Goal: Task Accomplishment & Management: Use online tool/utility

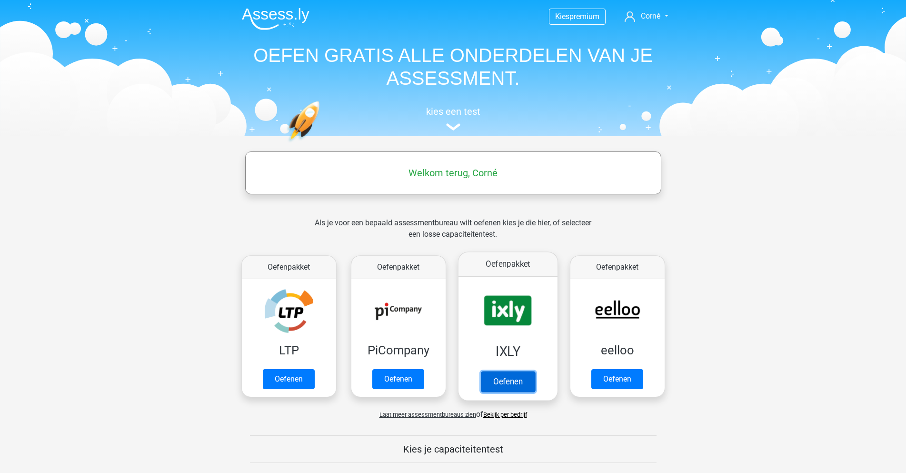
click at [496, 371] on link "Oefenen" at bounding box center [507, 381] width 54 height 21
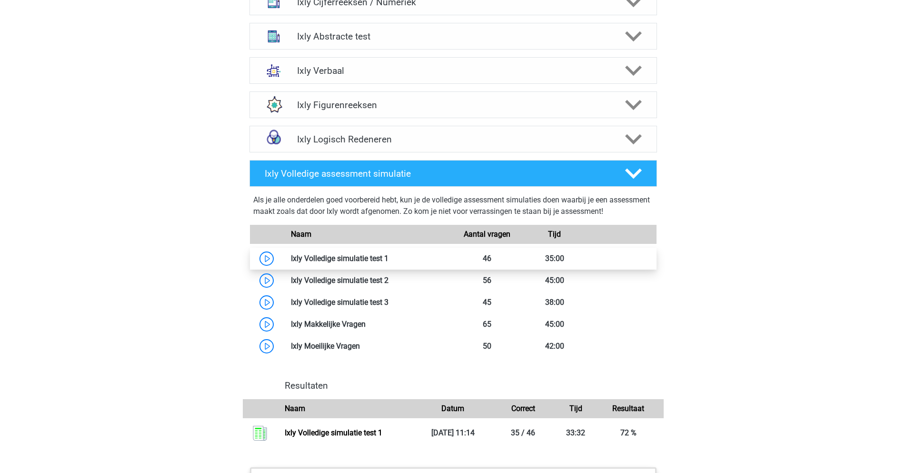
scroll to position [714, 0]
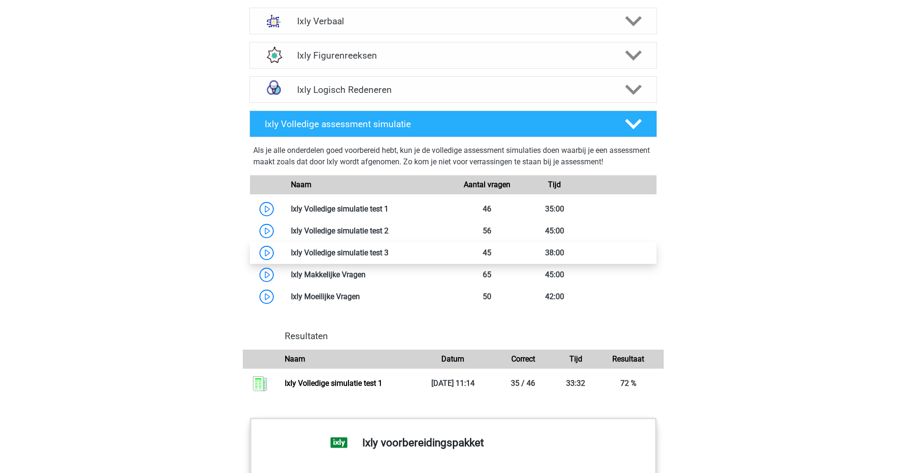
click at [389, 251] on link at bounding box center [389, 252] width 0 height 9
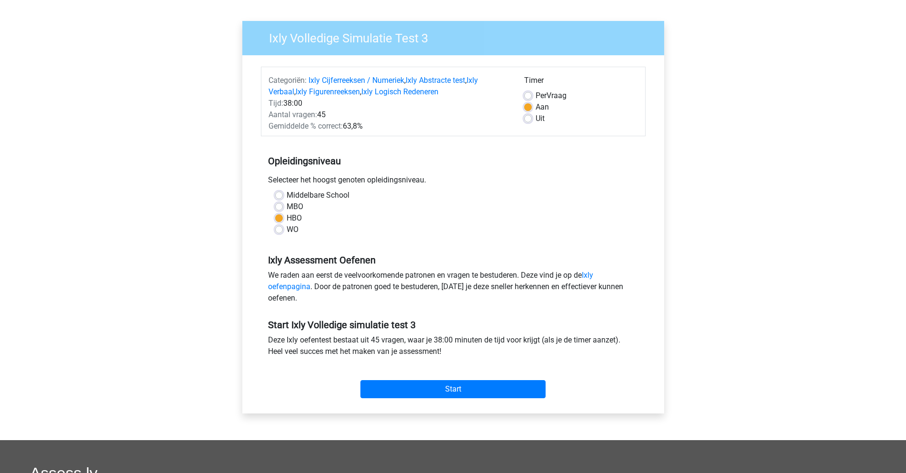
scroll to position [80, 0]
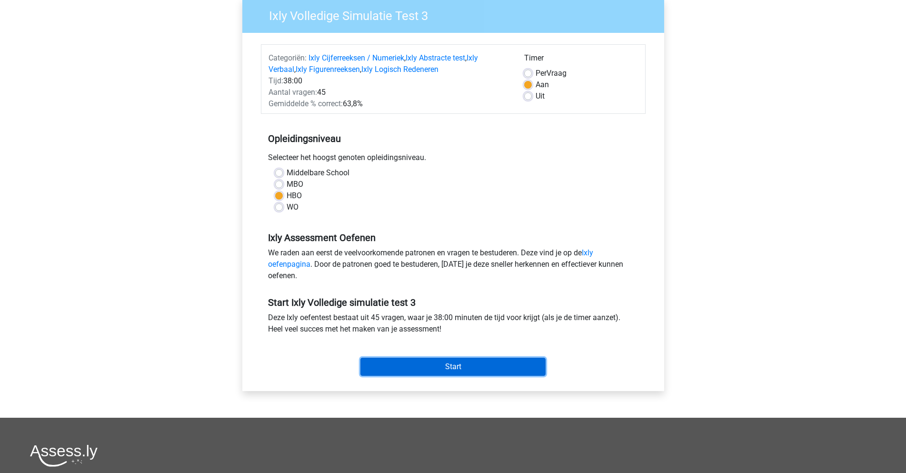
click at [462, 365] on input "Start" at bounding box center [452, 367] width 185 height 18
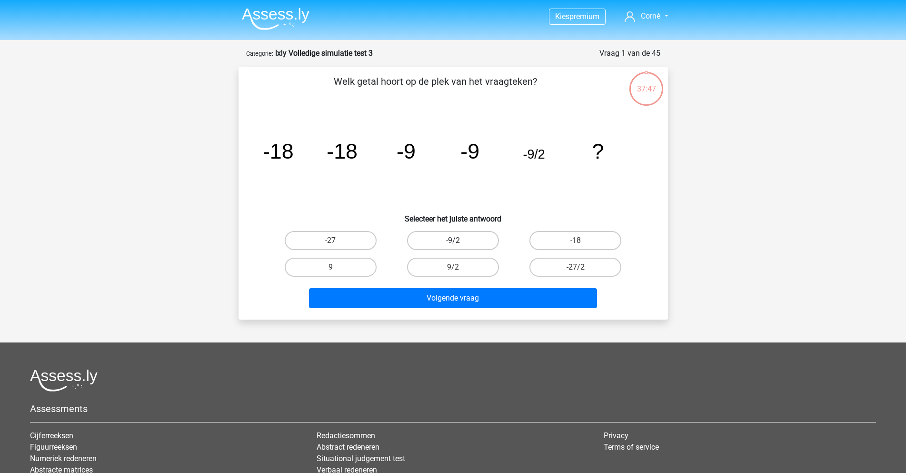
click at [462, 239] on label "-9/2" at bounding box center [453, 240] width 92 height 19
click at [459, 240] on input "-9/2" at bounding box center [456, 243] width 6 height 6
radio input "true"
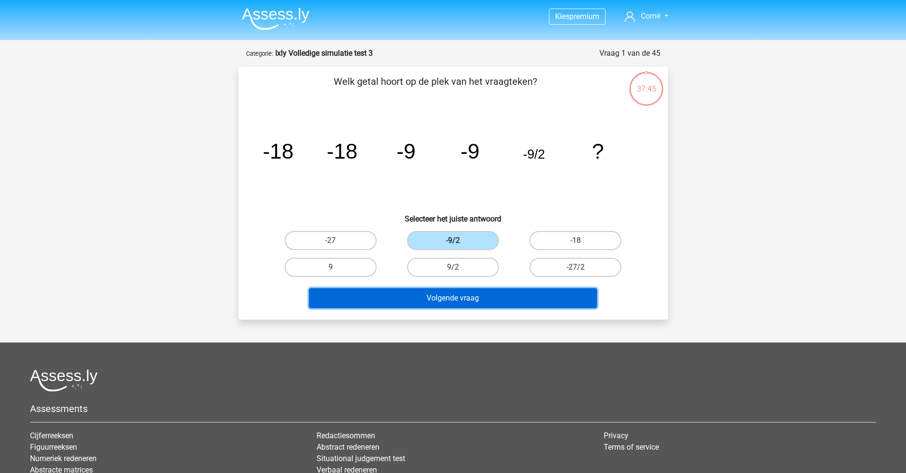
click at [470, 296] on button "Volgende vraag" at bounding box center [453, 298] width 288 height 20
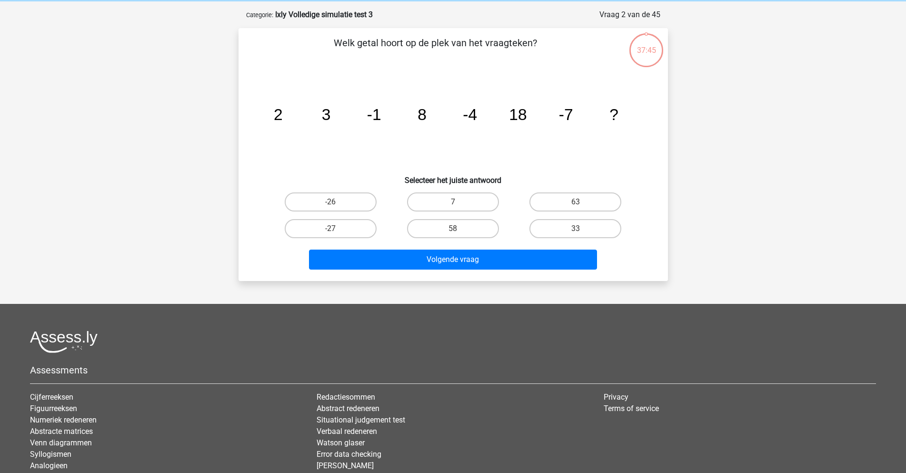
scroll to position [48, 0]
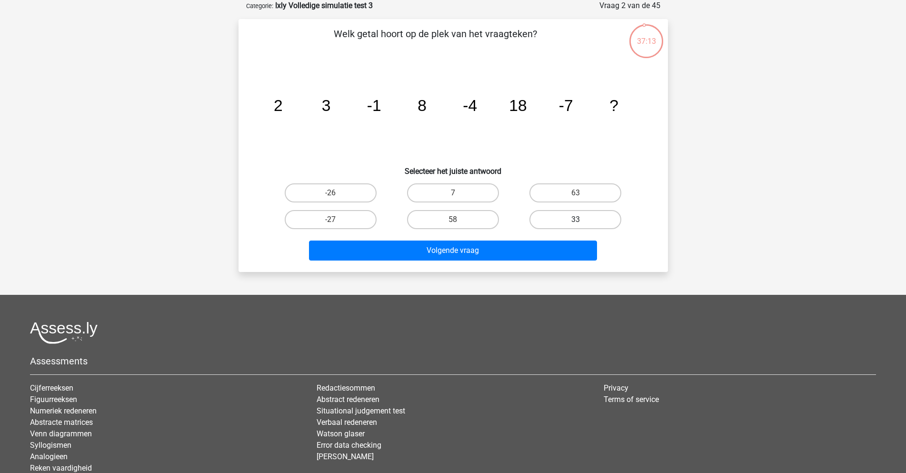
click at [584, 217] on label "33" at bounding box center [575, 219] width 92 height 19
click at [582, 219] on input "33" at bounding box center [579, 222] width 6 height 6
radio input "true"
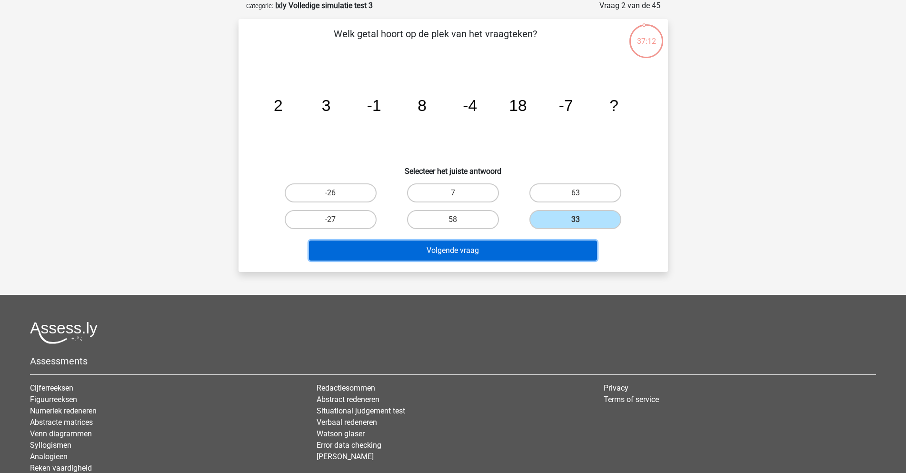
click at [465, 250] on button "Volgende vraag" at bounding box center [453, 250] width 288 height 20
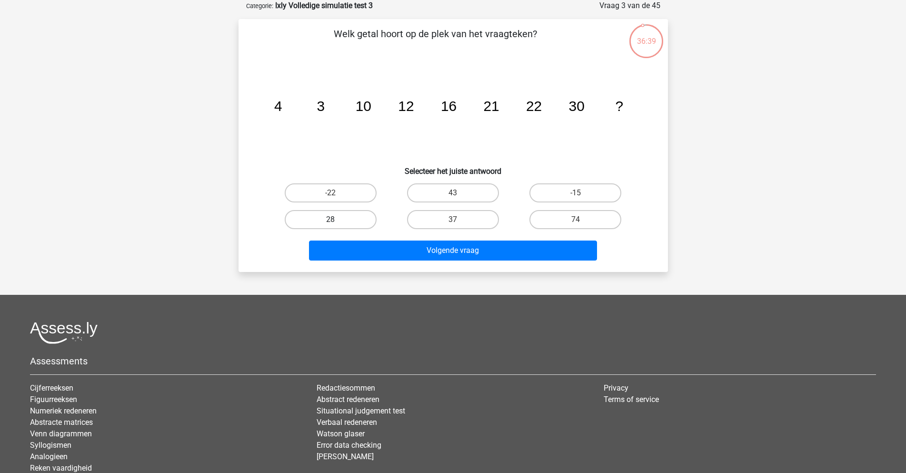
click at [349, 220] on label "28" at bounding box center [331, 219] width 92 height 19
click at [337, 220] on input "28" at bounding box center [333, 222] width 6 height 6
radio input "true"
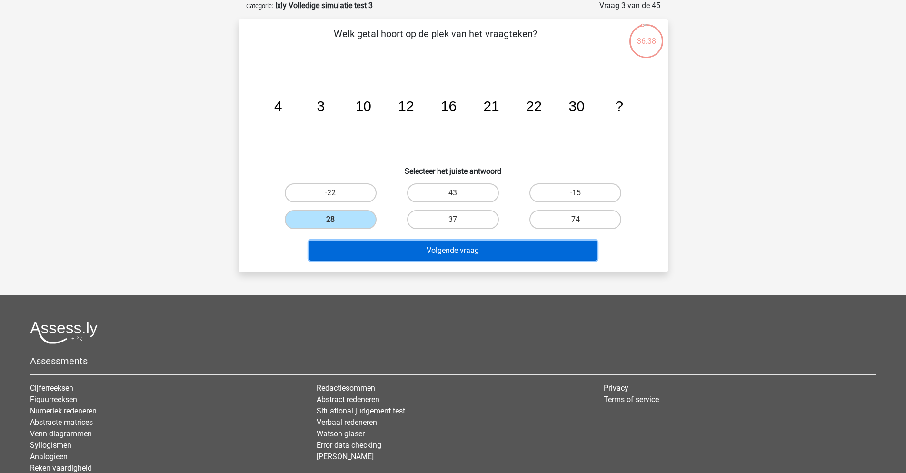
click at [459, 247] on button "Volgende vraag" at bounding box center [453, 250] width 288 height 20
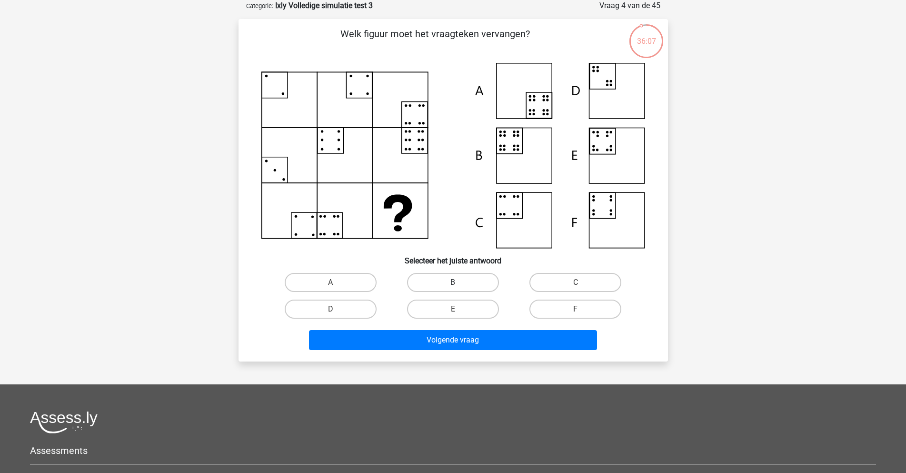
click at [468, 280] on label "B" at bounding box center [453, 282] width 92 height 19
click at [459, 282] on input "B" at bounding box center [456, 285] width 6 height 6
radio input "true"
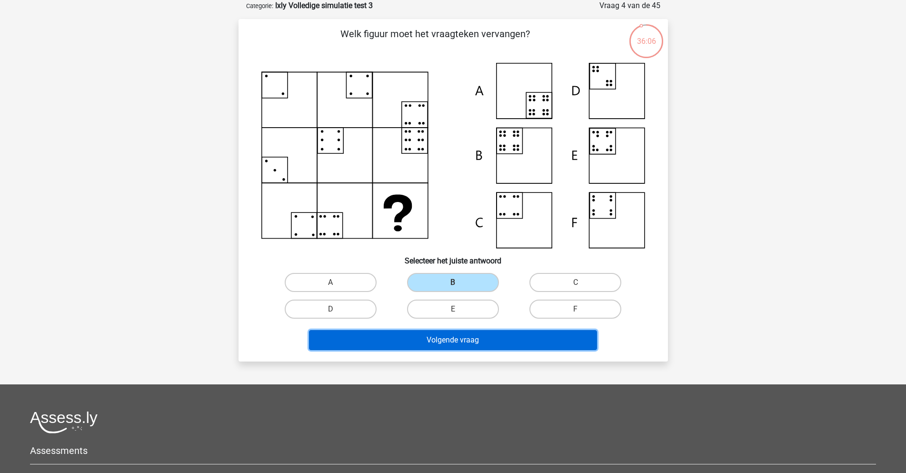
click at [469, 334] on button "Volgende vraag" at bounding box center [453, 340] width 288 height 20
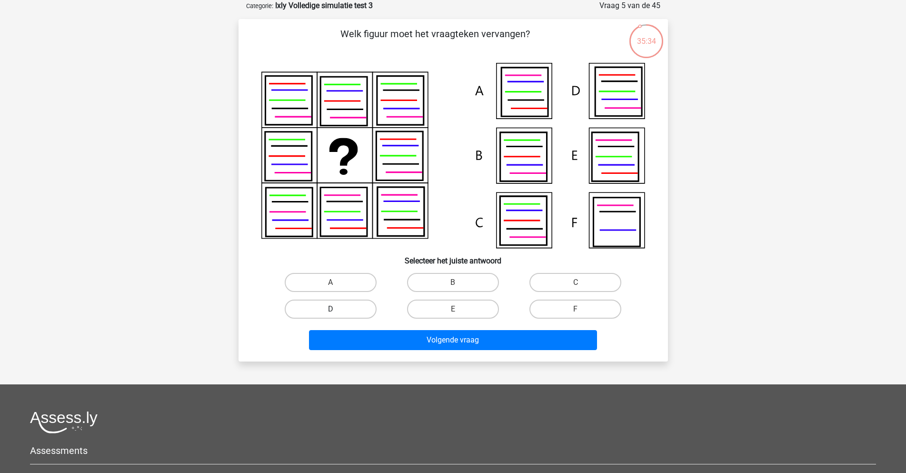
click at [343, 310] on label "D" at bounding box center [331, 308] width 92 height 19
click at [337, 310] on input "D" at bounding box center [333, 312] width 6 height 6
radio input "true"
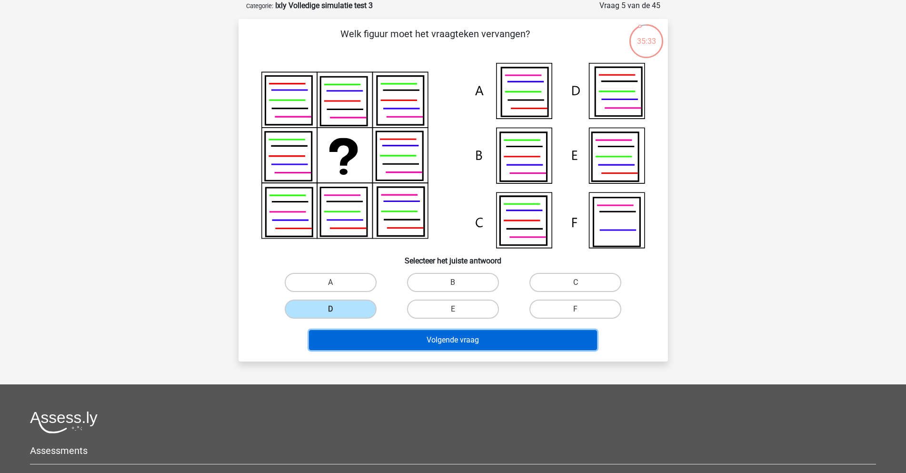
click at [464, 339] on button "Volgende vraag" at bounding box center [453, 340] width 288 height 20
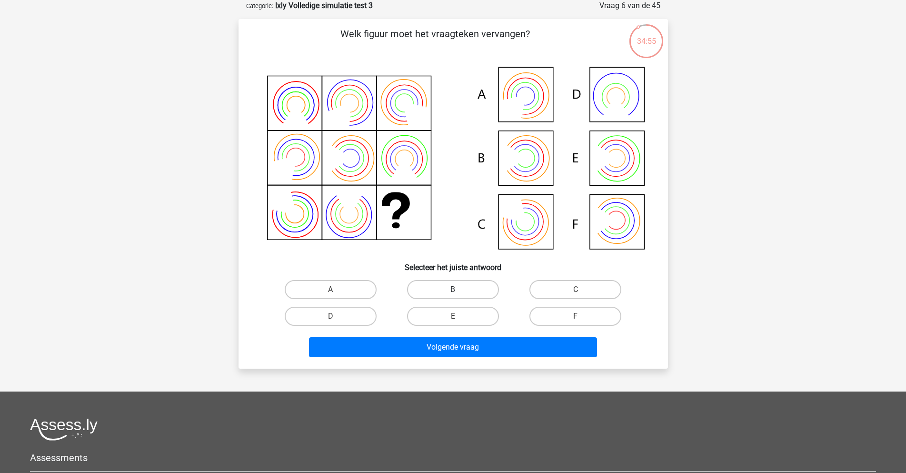
click at [460, 289] on label "B" at bounding box center [453, 289] width 92 height 19
click at [459, 289] on input "B" at bounding box center [456, 292] width 6 height 6
radio input "true"
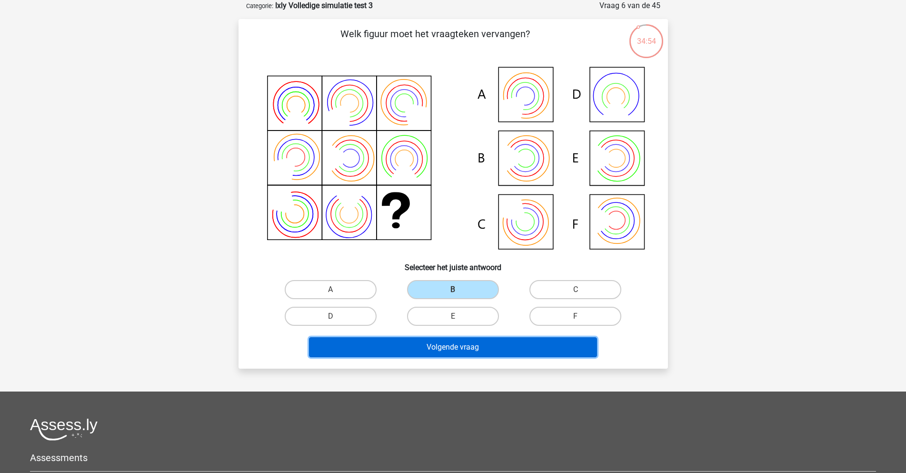
click at [467, 343] on button "Volgende vraag" at bounding box center [453, 347] width 288 height 20
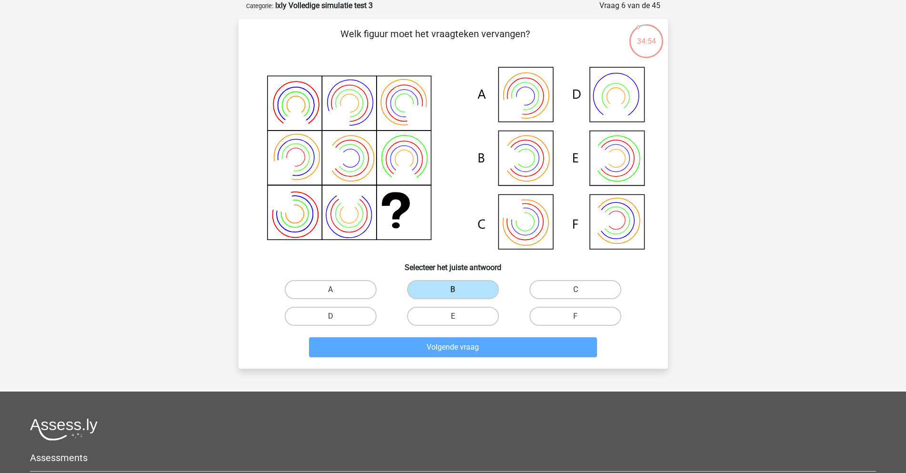
scroll to position [25, 0]
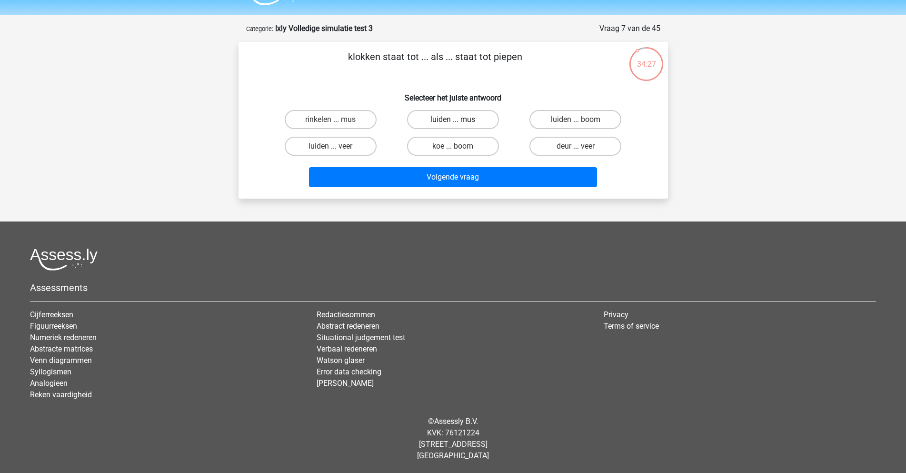
click at [462, 115] on label "luiden ... mus" at bounding box center [453, 119] width 92 height 19
click at [459, 120] on input "luiden ... mus" at bounding box center [456, 123] width 6 height 6
radio input "true"
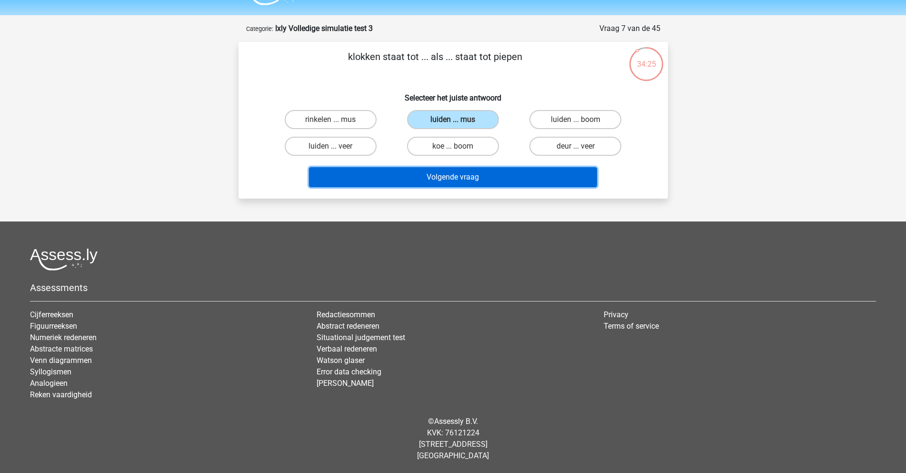
click at [466, 174] on button "Volgende vraag" at bounding box center [453, 177] width 288 height 20
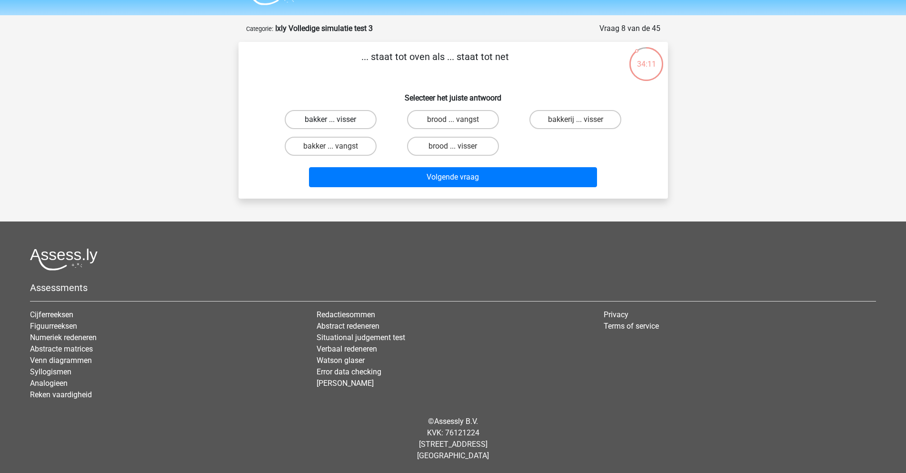
click at [340, 123] on label "bakker ... visser" at bounding box center [331, 119] width 92 height 19
click at [337, 123] on input "bakker ... visser" at bounding box center [333, 123] width 6 height 6
radio input "true"
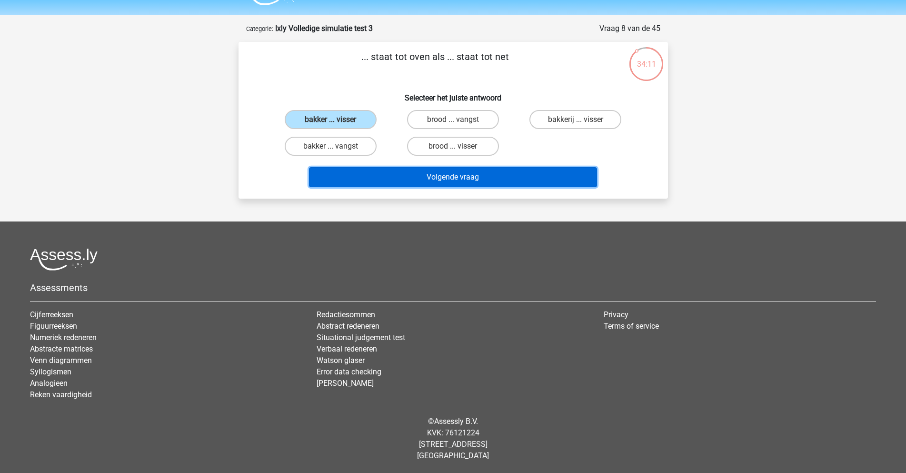
click at [455, 174] on button "Volgende vraag" at bounding box center [453, 177] width 288 height 20
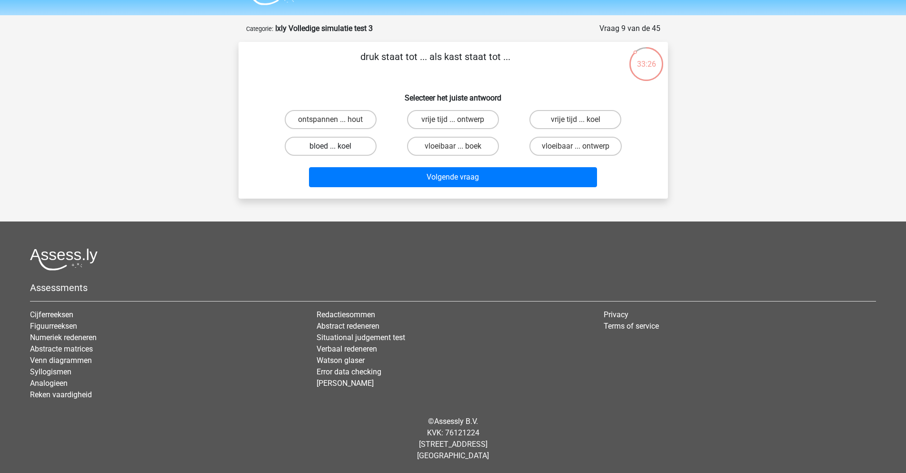
click at [339, 146] on label "bloed ... koel" at bounding box center [331, 146] width 92 height 19
click at [337, 146] on input "bloed ... koel" at bounding box center [333, 149] width 6 height 6
radio input "true"
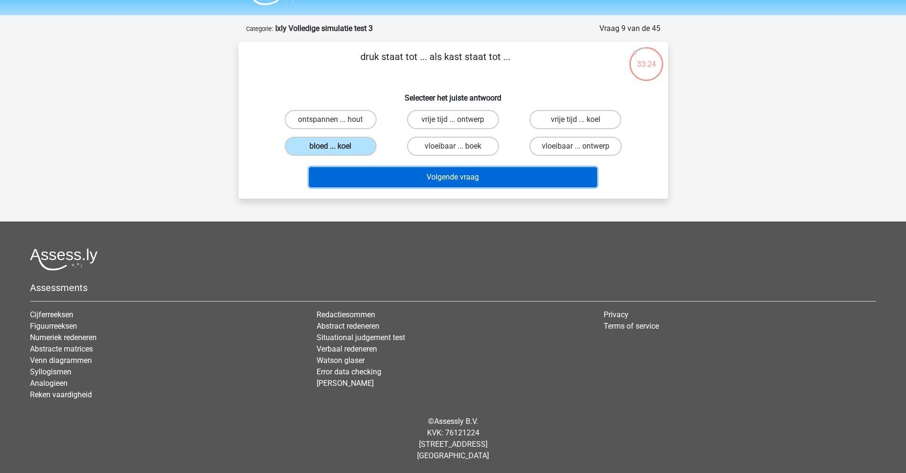
click at [442, 176] on button "Volgende vraag" at bounding box center [453, 177] width 288 height 20
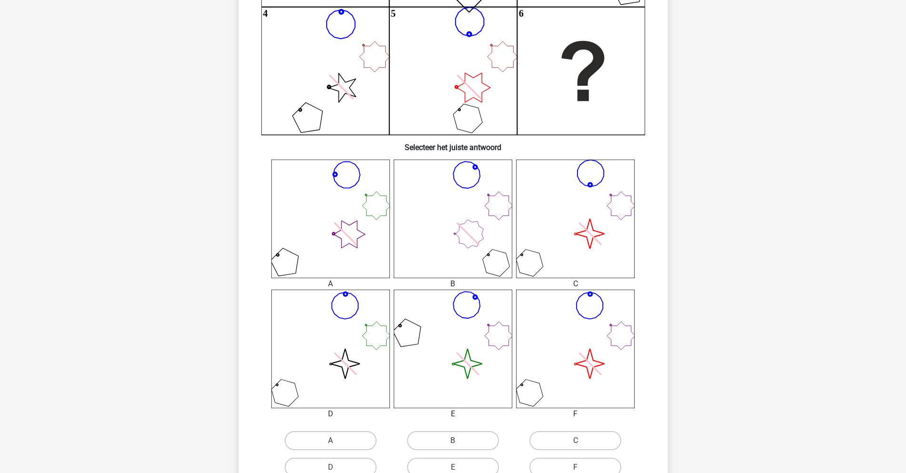
scroll to position [365, 0]
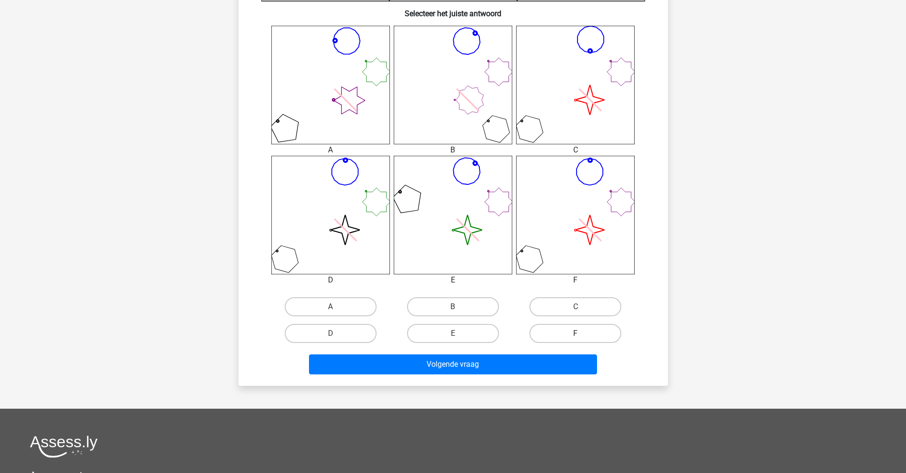
click at [581, 324] on label "F" at bounding box center [575, 333] width 92 height 19
click at [581, 333] on input "F" at bounding box center [579, 336] width 6 height 6
radio input "true"
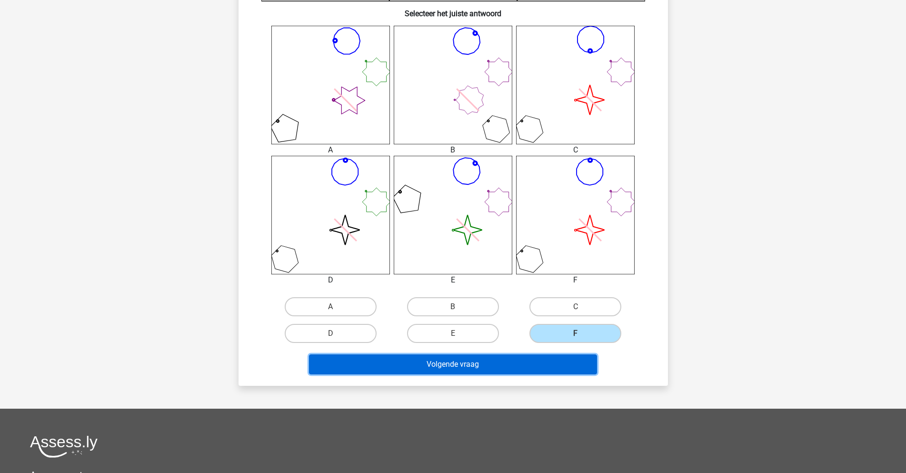
click at [537, 359] on button "Volgende vraag" at bounding box center [453, 364] width 288 height 20
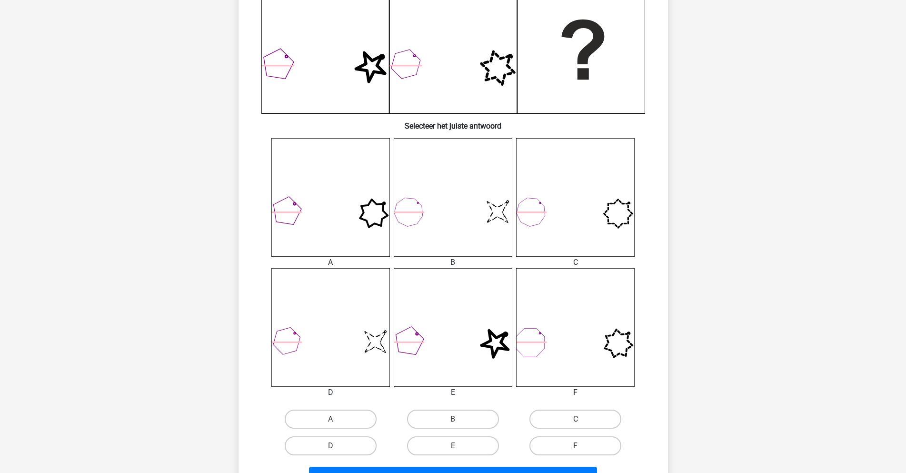
scroll to position [286, 0]
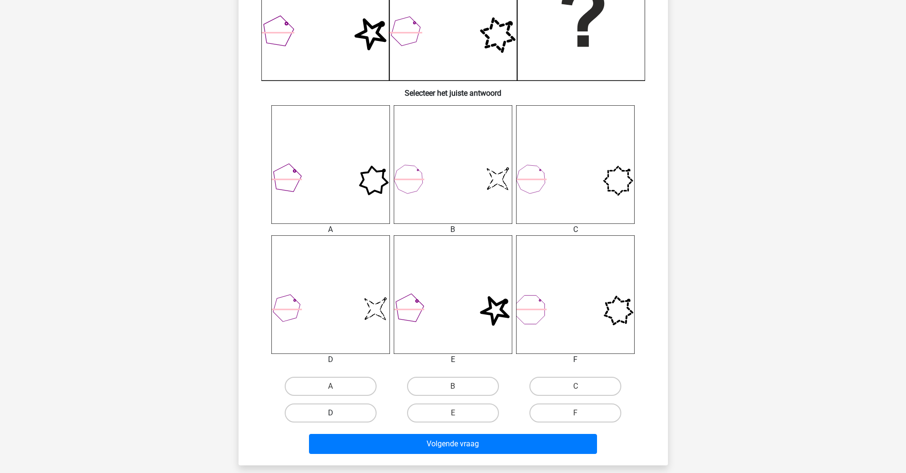
click at [362, 414] on label "D" at bounding box center [331, 412] width 92 height 19
click at [337, 414] on input "D" at bounding box center [333, 416] width 6 height 6
radio input "true"
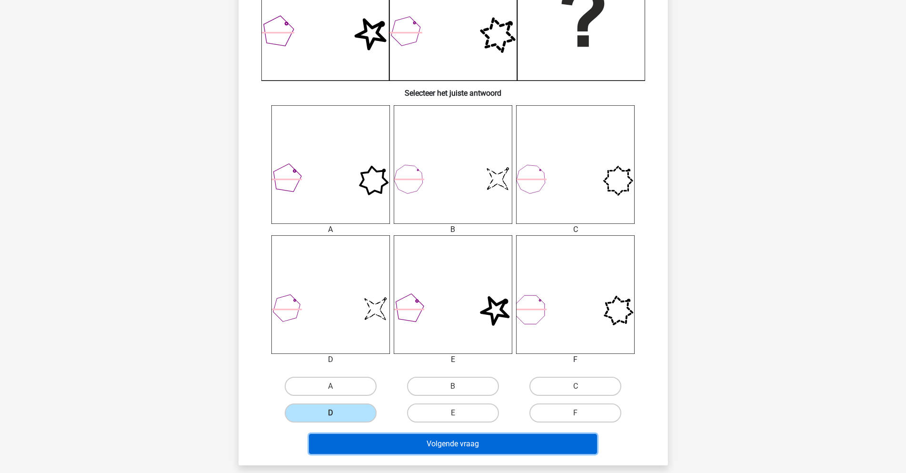
click at [439, 442] on button "Volgende vraag" at bounding box center [453, 444] width 288 height 20
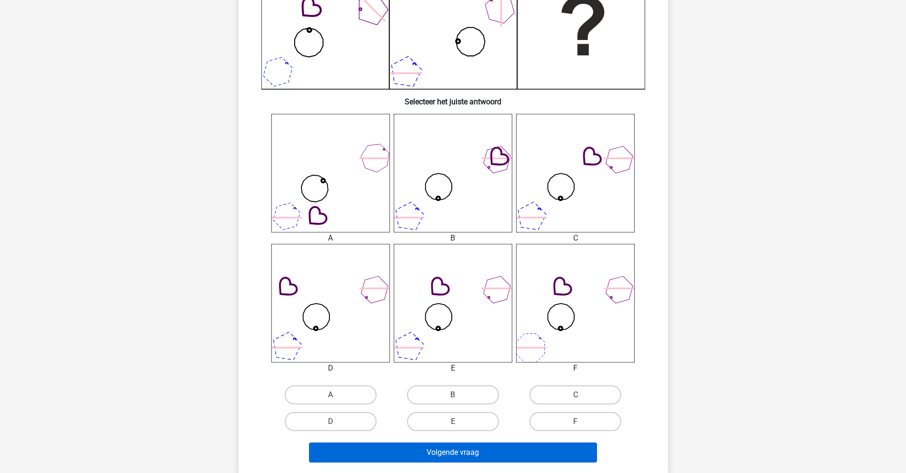
scroll to position [365, 0]
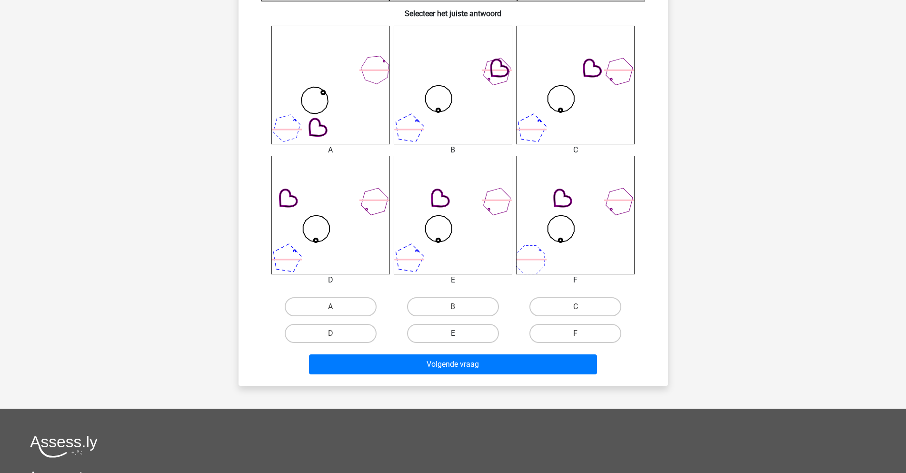
click at [463, 332] on label "E" at bounding box center [453, 333] width 92 height 19
click at [459, 333] on input "E" at bounding box center [456, 336] width 6 height 6
radio input "true"
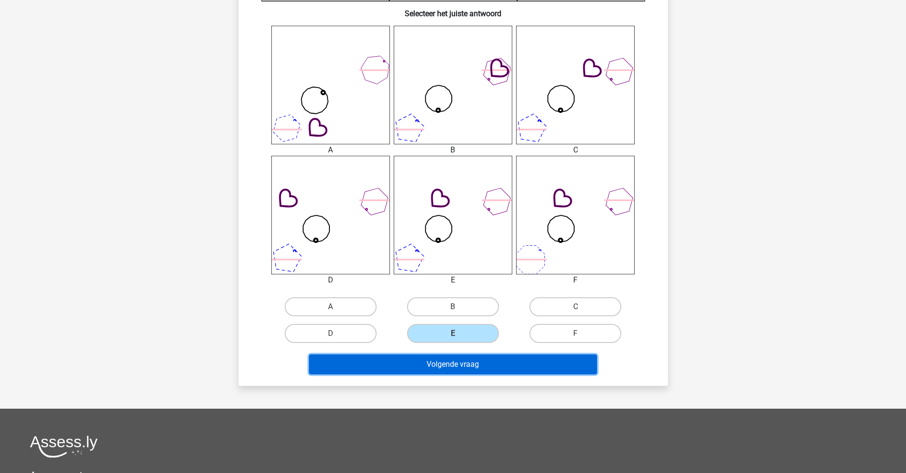
click at [468, 366] on button "Volgende vraag" at bounding box center [453, 364] width 288 height 20
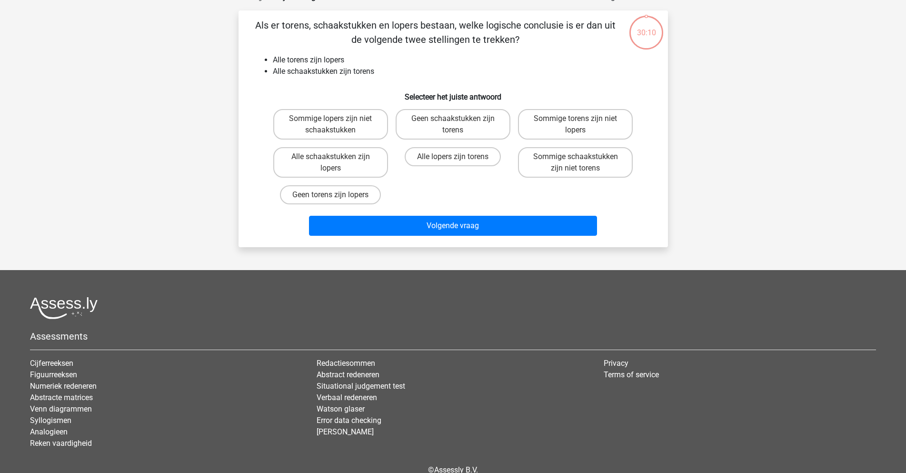
click at [468, 366] on ul "Redactiesommen Abstract redeneren Situational judgement test Verbaal redeneren …" at bounding box center [453, 398] width 272 height 80
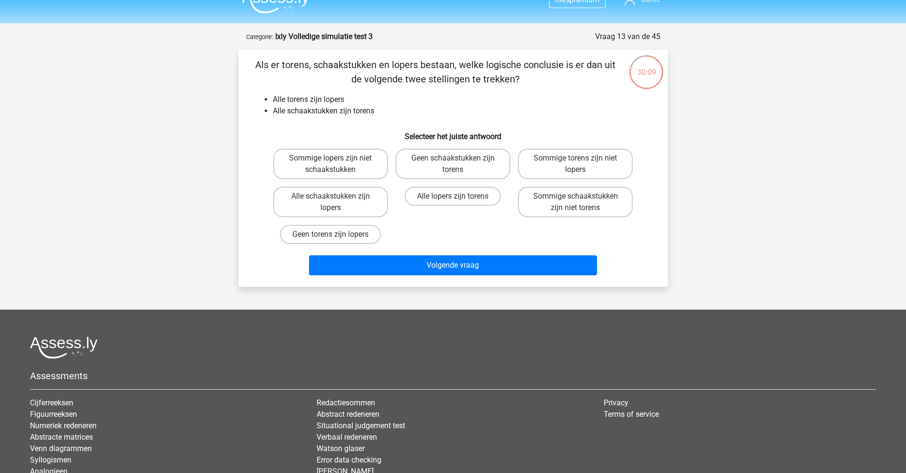
scroll to position [0, 0]
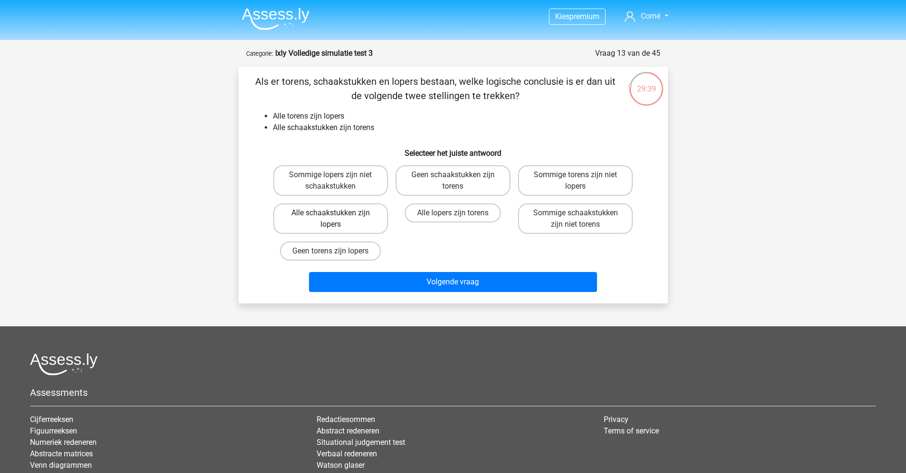
click at [321, 214] on label "Alle schaakstukken zijn lopers" at bounding box center [330, 218] width 115 height 30
click at [330, 214] on input "Alle schaakstukken zijn lopers" at bounding box center [333, 216] width 6 height 6
radio input "true"
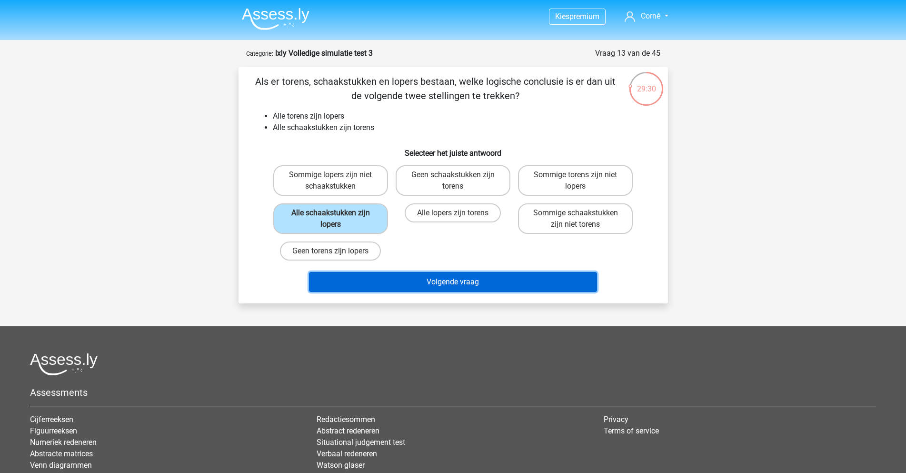
click at [432, 282] on button "Volgende vraag" at bounding box center [453, 282] width 288 height 20
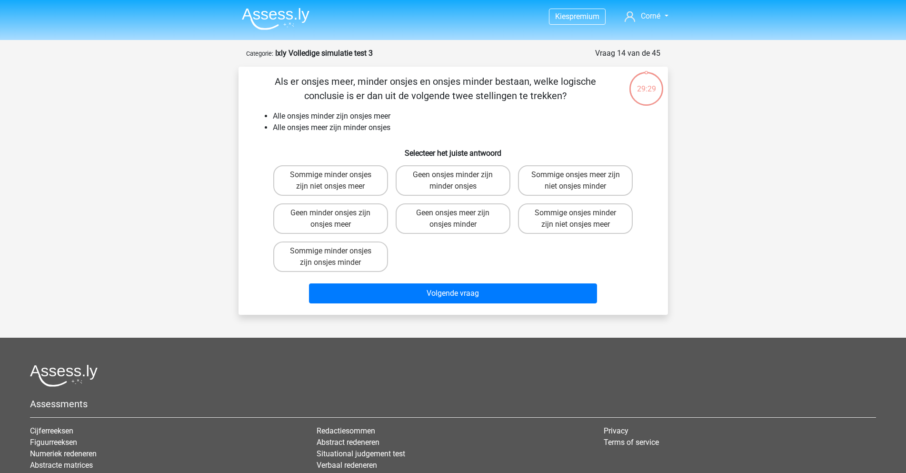
scroll to position [48, 0]
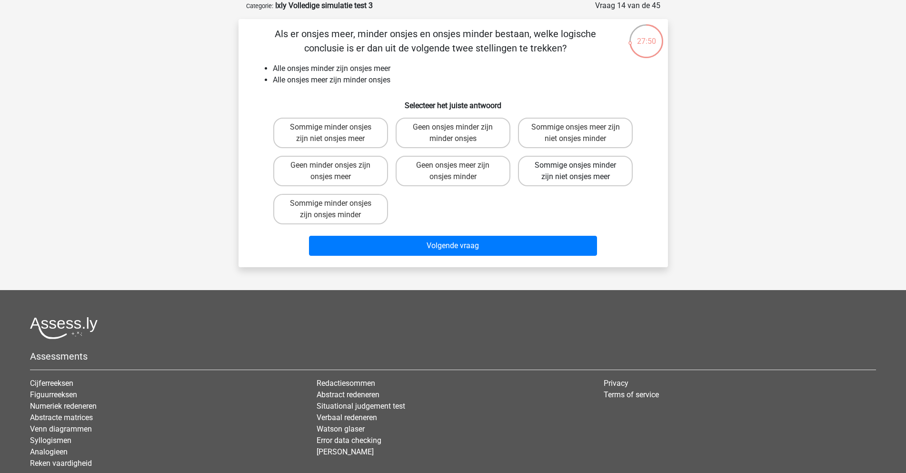
drag, startPoint x: 600, startPoint y: 174, endPoint x: 593, endPoint y: 175, distance: 7.2
click at [600, 174] on label "Sommige onsjes minder zijn niet onsjes meer" at bounding box center [575, 171] width 115 height 30
click at [582, 171] on input "Sommige onsjes minder zijn niet onsjes meer" at bounding box center [579, 168] width 6 height 6
radio input "true"
click at [456, 177] on label "Geen onsjes meer zijn onsjes minder" at bounding box center [453, 171] width 115 height 30
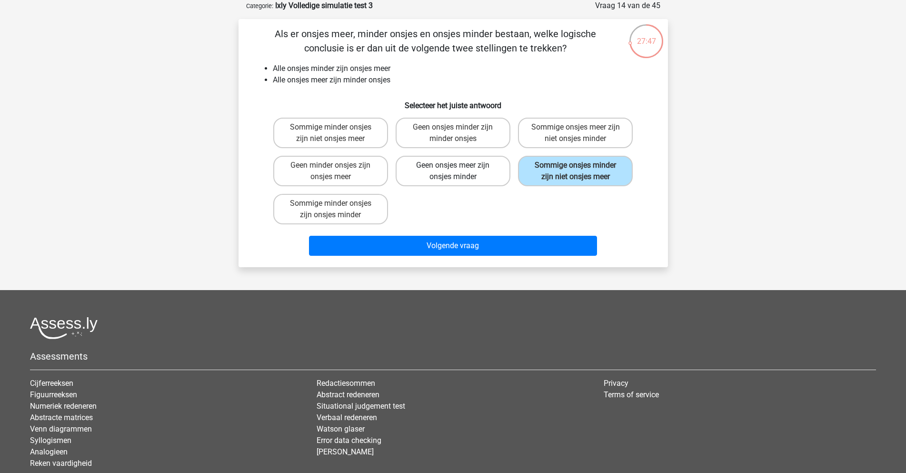
click at [456, 171] on input "Geen onsjes meer zijn onsjes minder" at bounding box center [456, 168] width 6 height 6
radio input "true"
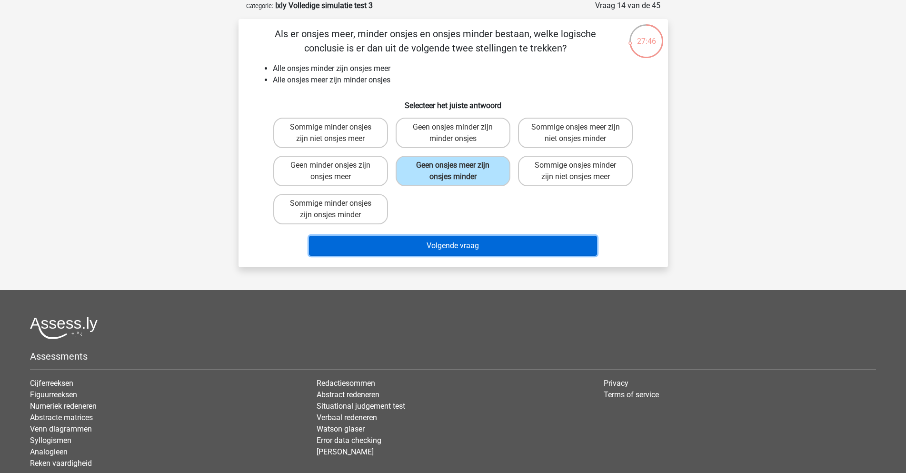
click at [465, 239] on button "Volgende vraag" at bounding box center [453, 246] width 288 height 20
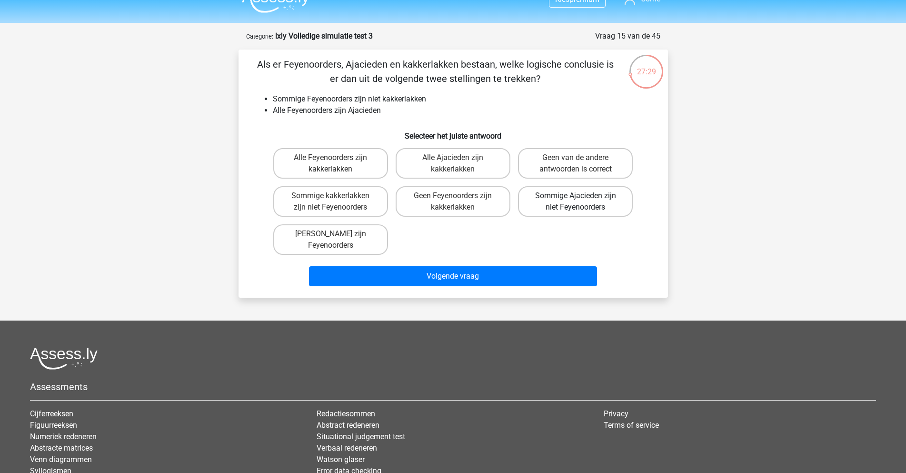
scroll to position [0, 0]
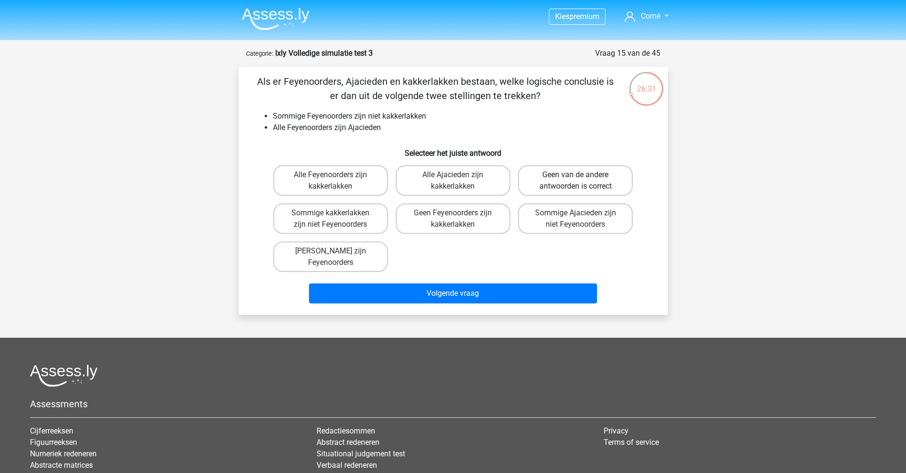
click at [561, 171] on label "Geen van de andere antwoorden is correct" at bounding box center [575, 180] width 115 height 30
click at [576, 175] on input "Geen van de andere antwoorden is correct" at bounding box center [579, 178] width 6 height 6
radio input "true"
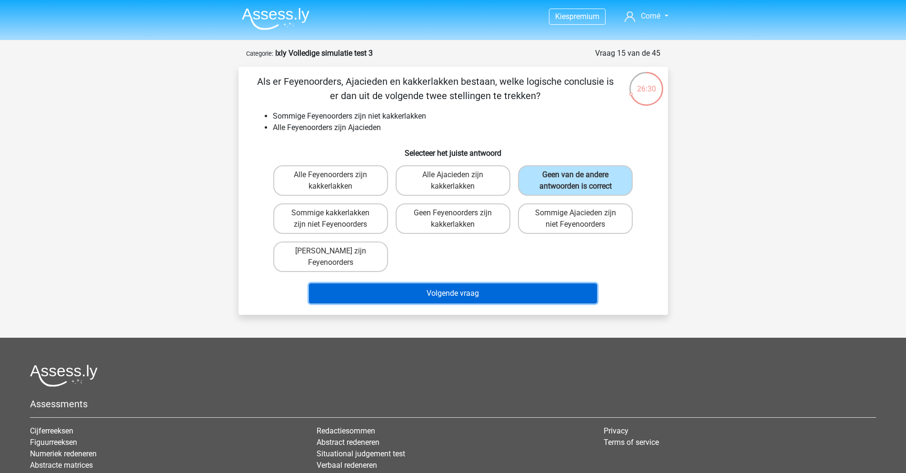
click at [454, 294] on button "Volgende vraag" at bounding box center [453, 293] width 288 height 20
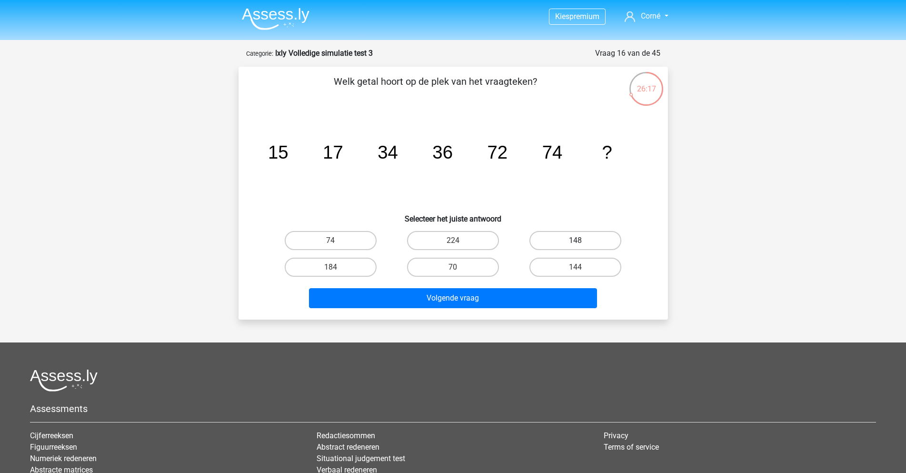
click at [593, 233] on label "148" at bounding box center [575, 240] width 92 height 19
click at [582, 240] on input "148" at bounding box center [579, 243] width 6 height 6
radio input "true"
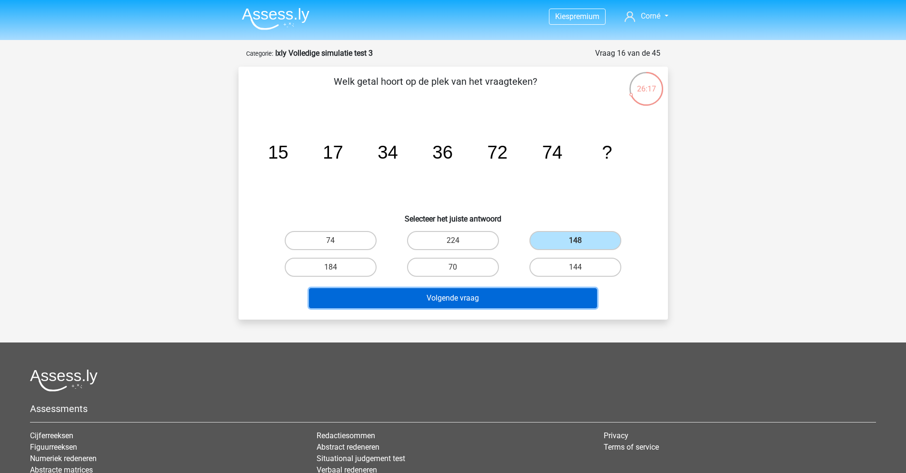
click at [492, 292] on button "Volgende vraag" at bounding box center [453, 298] width 288 height 20
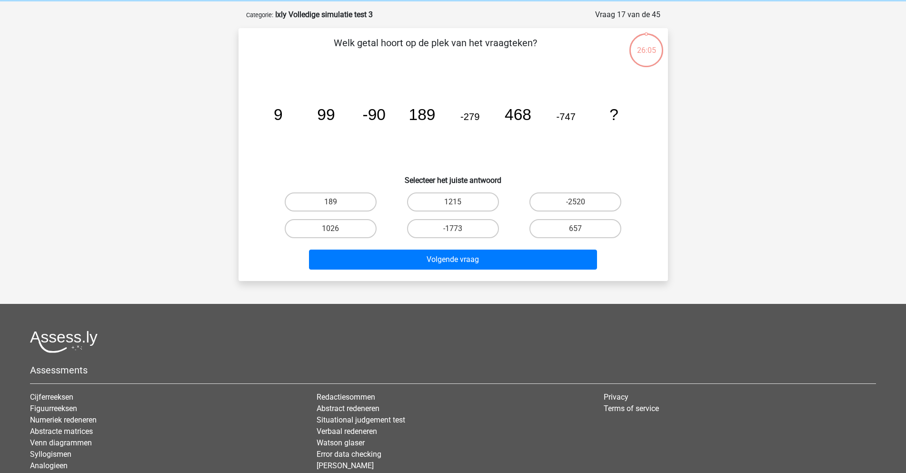
scroll to position [48, 0]
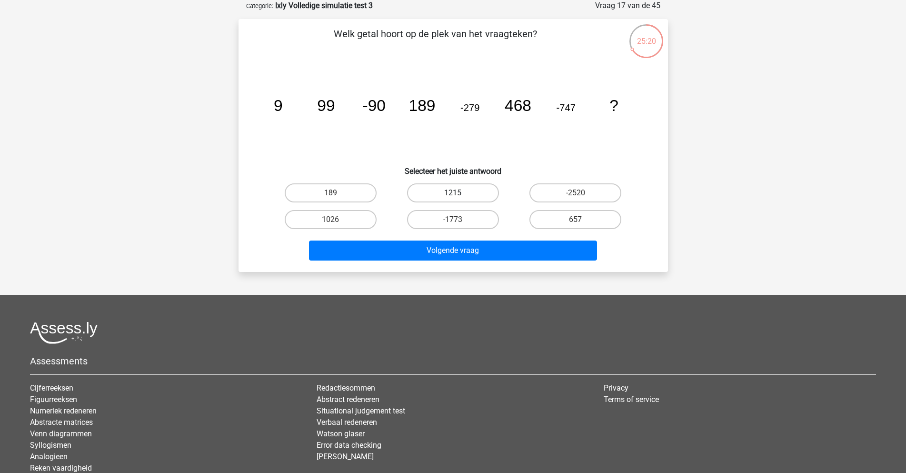
click at [469, 195] on label "1215" at bounding box center [453, 192] width 92 height 19
click at [459, 195] on input "1215" at bounding box center [456, 196] width 6 height 6
radio input "true"
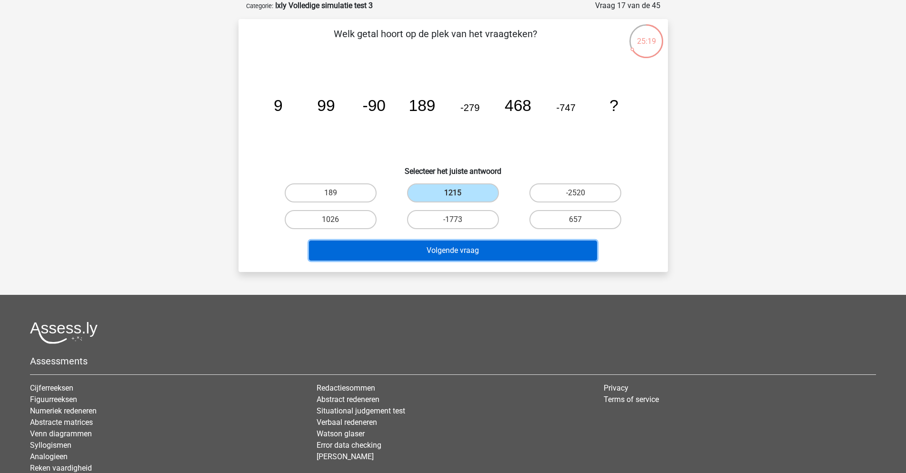
click at [476, 246] on button "Volgende vraag" at bounding box center [453, 250] width 288 height 20
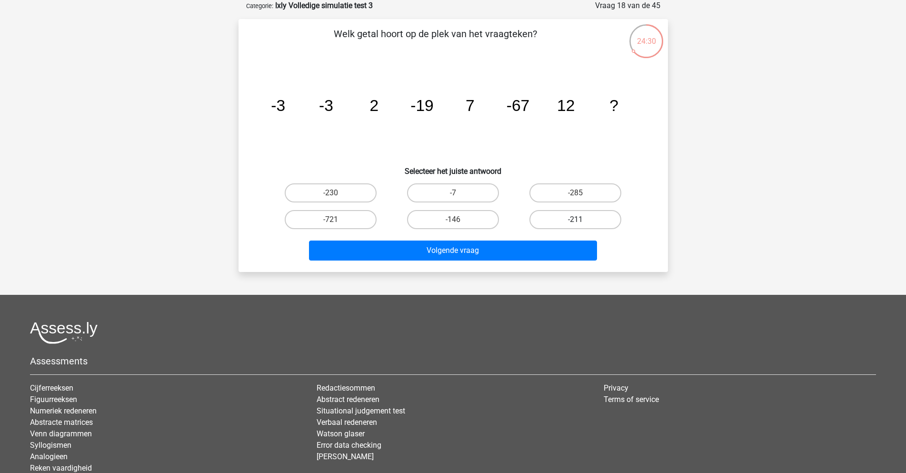
click at [560, 222] on label "-211" at bounding box center [575, 219] width 92 height 19
click at [576, 222] on input "-211" at bounding box center [579, 222] width 6 height 6
radio input "true"
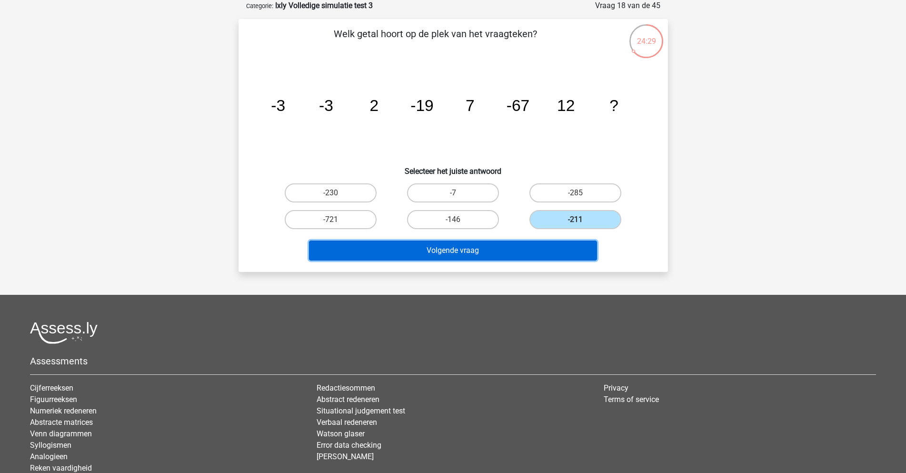
click at [527, 251] on button "Volgende vraag" at bounding box center [453, 250] width 288 height 20
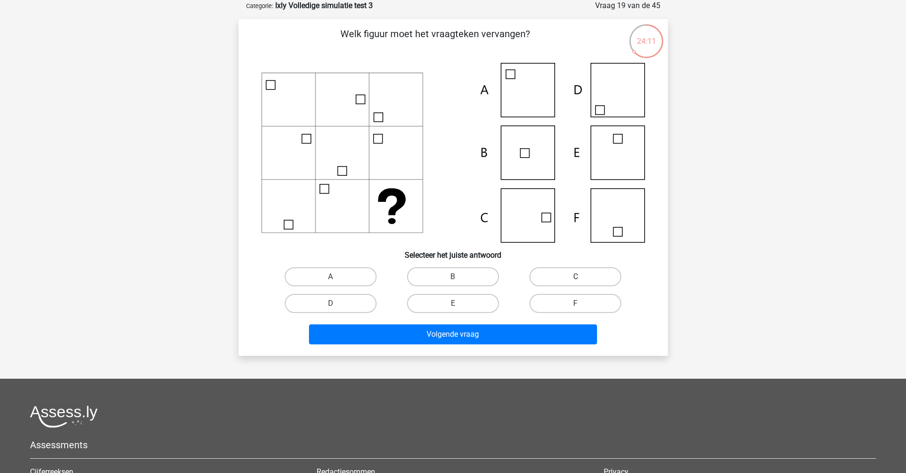
click at [561, 275] on label "C" at bounding box center [575, 276] width 92 height 19
click at [576, 277] on input "C" at bounding box center [579, 280] width 6 height 6
radio input "true"
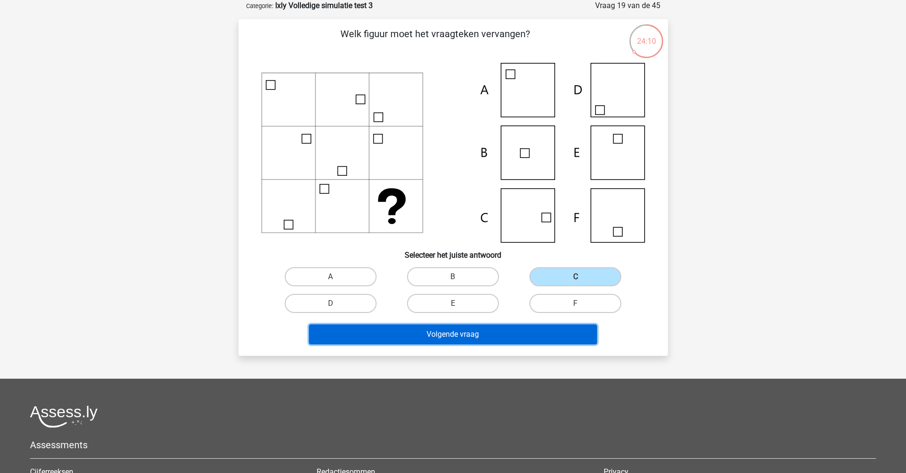
click at [467, 333] on button "Volgende vraag" at bounding box center [453, 334] width 288 height 20
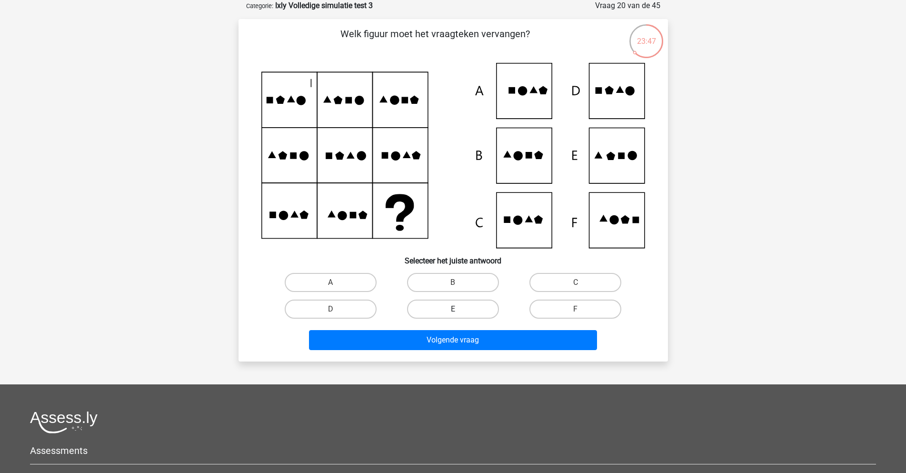
click at [457, 304] on label "E" at bounding box center [453, 308] width 92 height 19
click at [457, 309] on input "E" at bounding box center [456, 312] width 6 height 6
radio input "true"
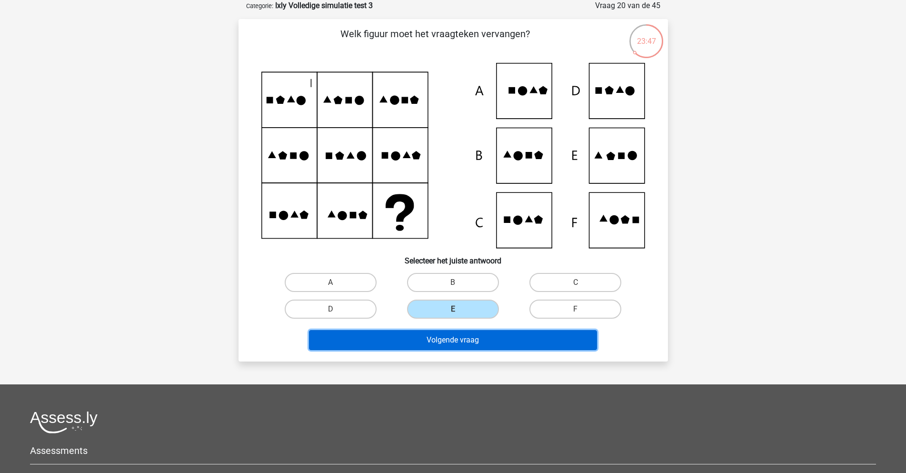
click at [467, 341] on button "Volgende vraag" at bounding box center [453, 340] width 288 height 20
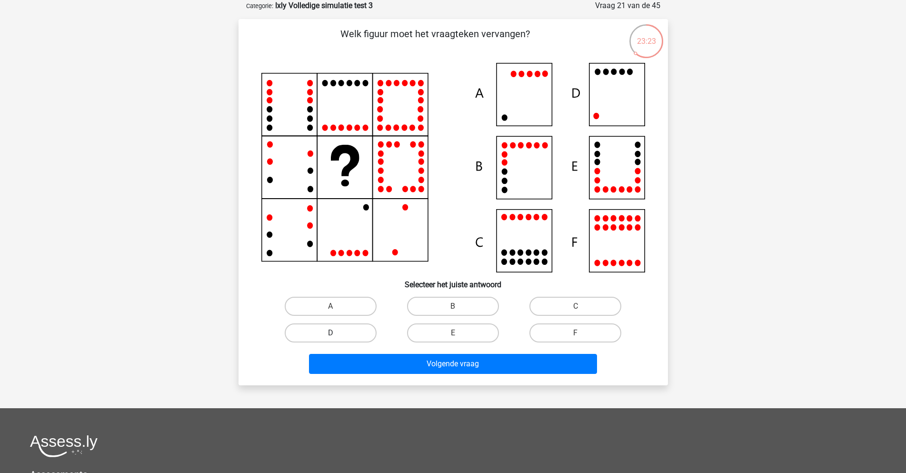
click at [341, 333] on label "D" at bounding box center [331, 332] width 92 height 19
click at [337, 333] on input "D" at bounding box center [333, 336] width 6 height 6
radio input "true"
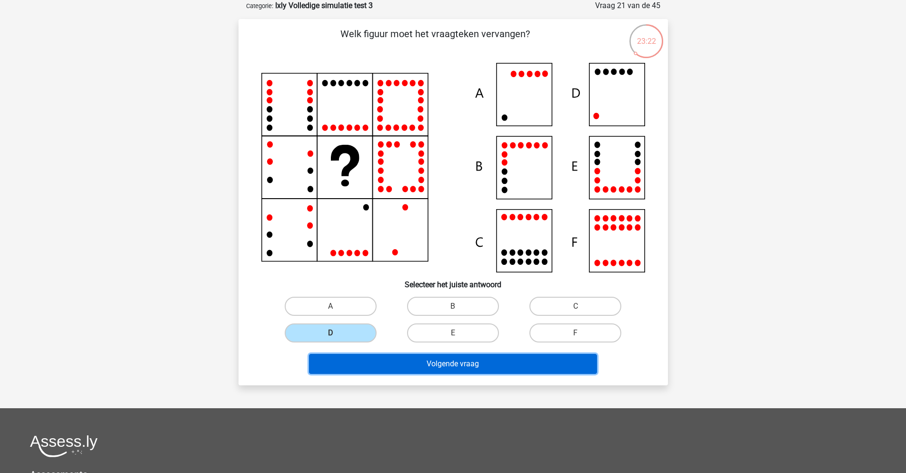
click at [433, 361] on button "Volgende vraag" at bounding box center [453, 364] width 288 height 20
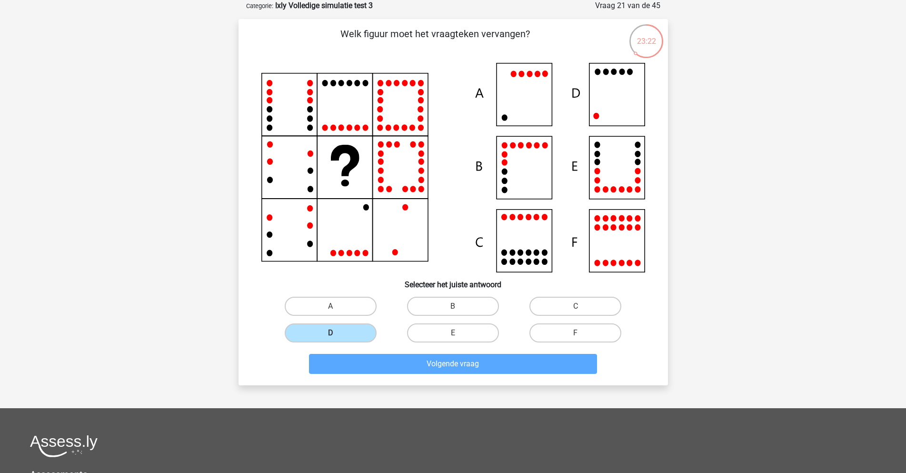
scroll to position [25, 0]
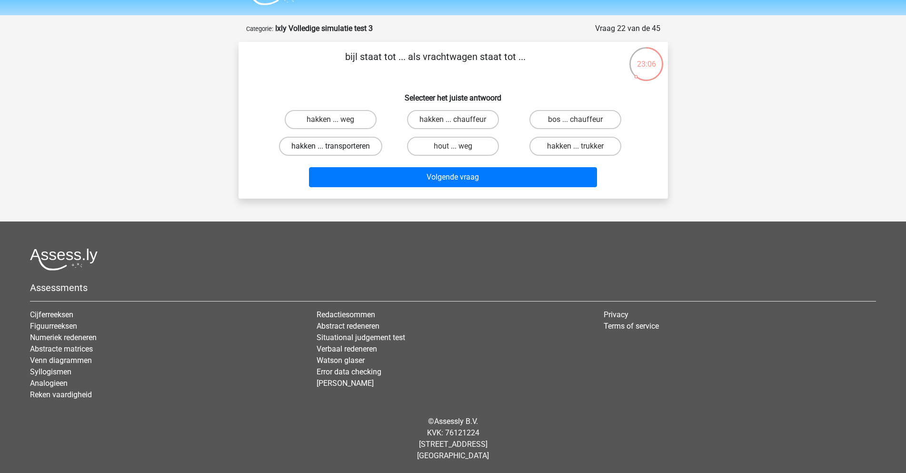
click at [341, 145] on label "hakken ... transporteren" at bounding box center [330, 146] width 103 height 19
click at [337, 146] on input "hakken ... transporteren" at bounding box center [333, 149] width 6 height 6
radio input "true"
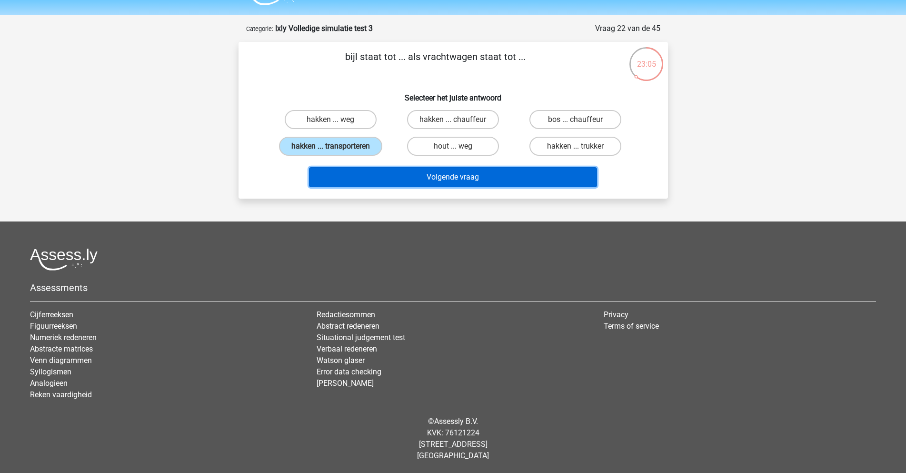
click at [451, 176] on button "Volgende vraag" at bounding box center [453, 177] width 288 height 20
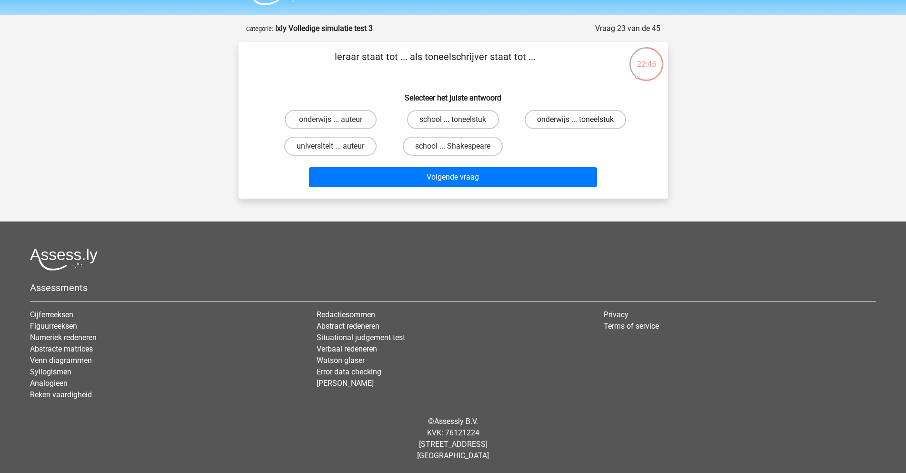
click at [569, 120] on label "onderwijs ... toneelstuk" at bounding box center [575, 119] width 101 height 19
click at [576, 120] on input "onderwijs ... toneelstuk" at bounding box center [579, 123] width 6 height 6
radio input "true"
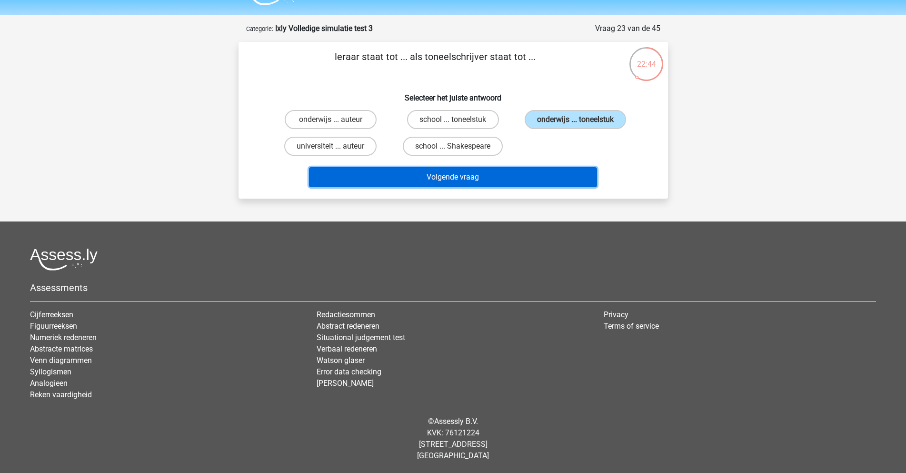
click at [500, 174] on button "Volgende vraag" at bounding box center [453, 177] width 288 height 20
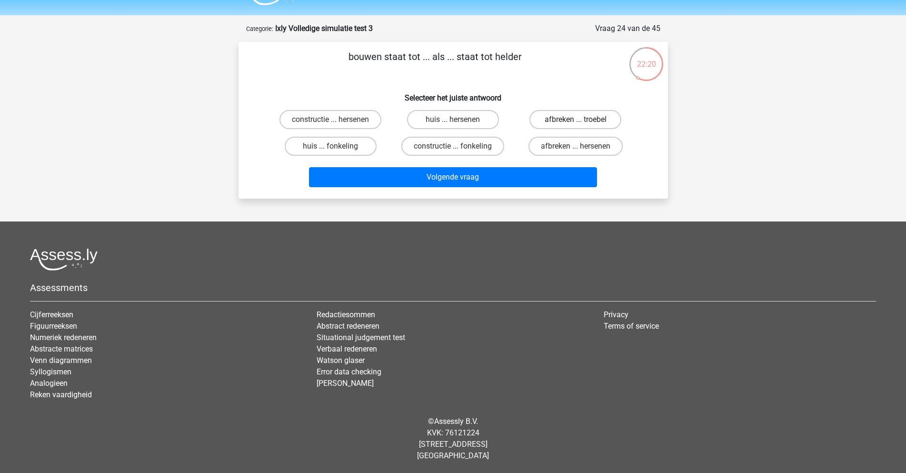
click at [574, 121] on label "afbreken ... troebel" at bounding box center [575, 119] width 92 height 19
click at [576, 121] on input "afbreken ... troebel" at bounding box center [579, 123] width 6 height 6
radio input "true"
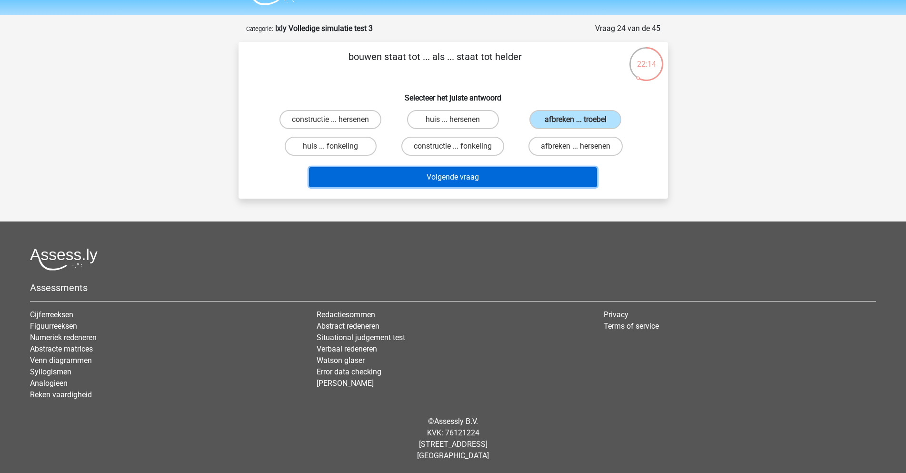
click at [472, 173] on button "Volgende vraag" at bounding box center [453, 177] width 288 height 20
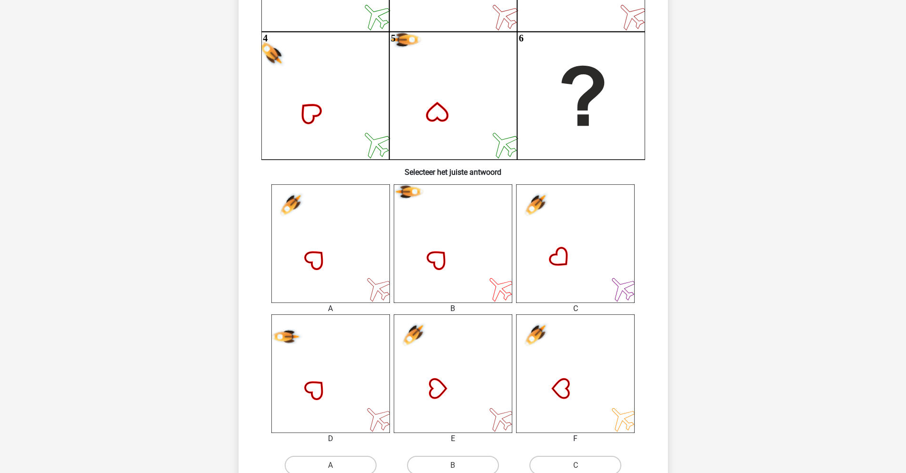
scroll to position [286, 0]
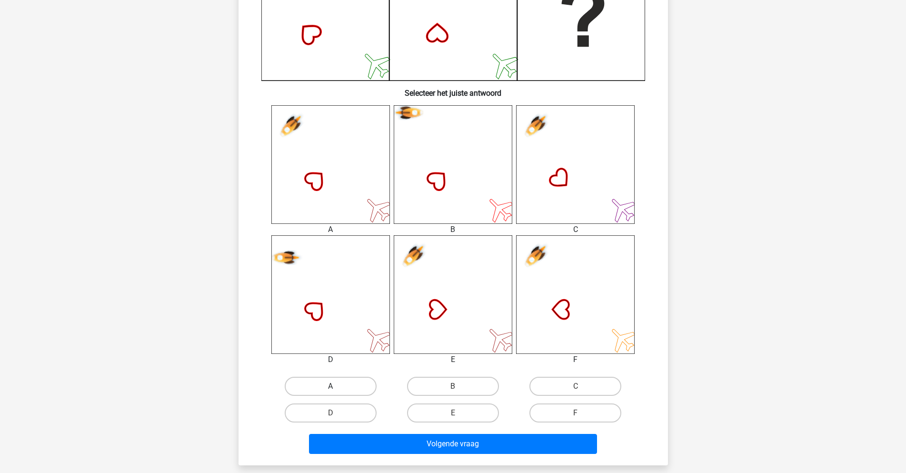
click at [340, 388] on label "A" at bounding box center [331, 386] width 92 height 19
click at [337, 388] on input "A" at bounding box center [333, 389] width 6 height 6
radio input "true"
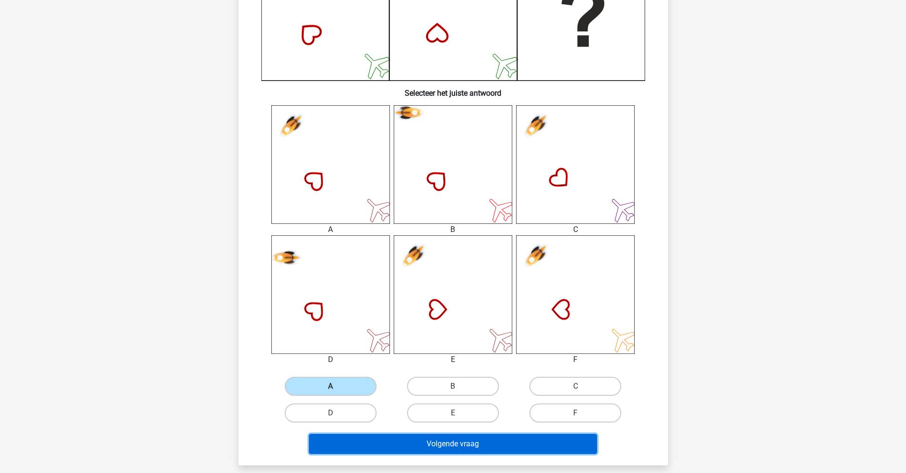
click at [444, 443] on button "Volgende vraag" at bounding box center [453, 444] width 288 height 20
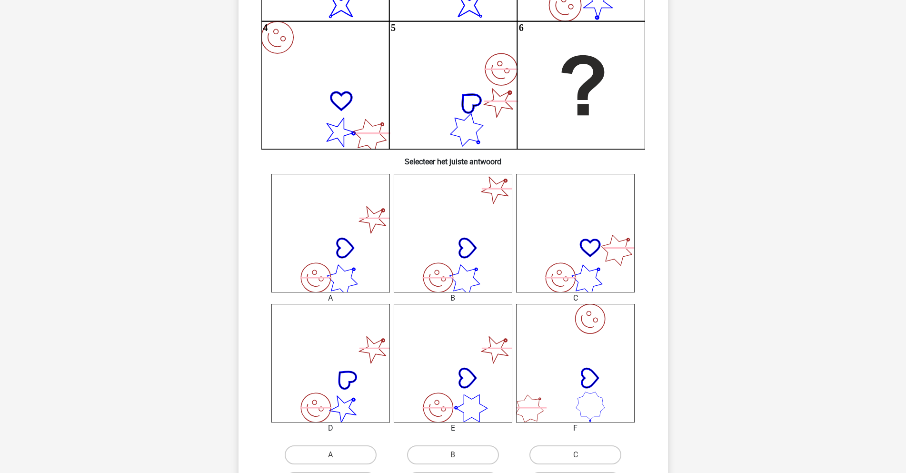
scroll to position [238, 0]
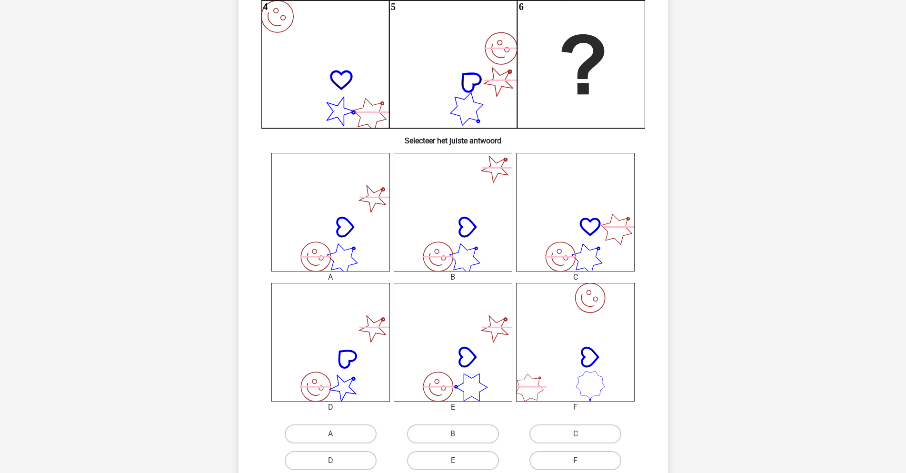
click at [361, 249] on icon "image/svg+xml" at bounding box center [330, 212] width 119 height 119
click at [333, 429] on label "A" at bounding box center [331, 433] width 92 height 19
click at [333, 434] on input "A" at bounding box center [333, 437] width 6 height 6
radio input "true"
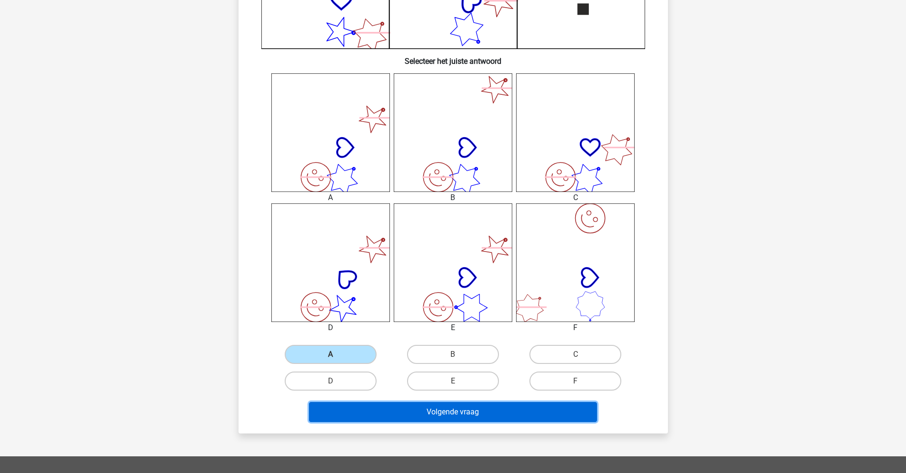
click at [472, 412] on button "Volgende vraag" at bounding box center [453, 412] width 288 height 20
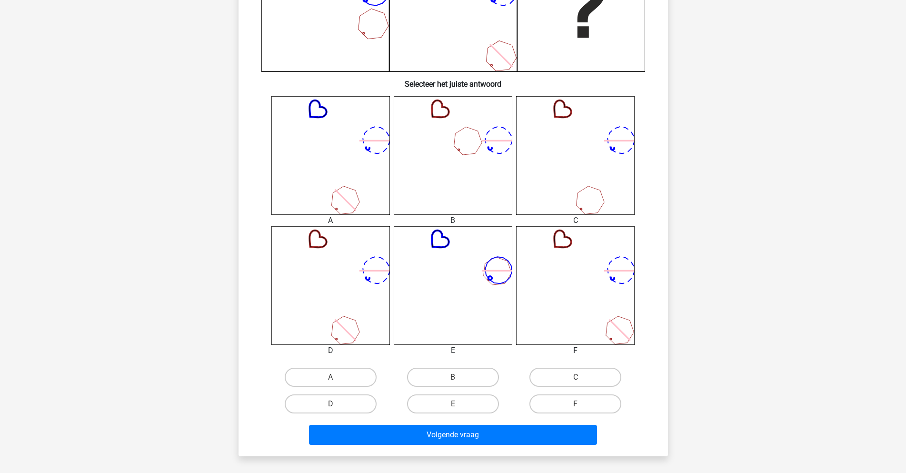
scroll to position [318, 0]
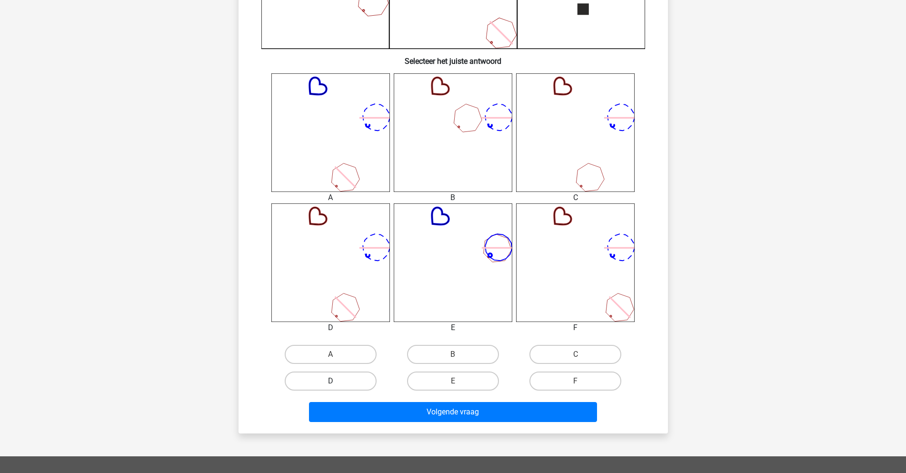
click at [342, 379] on label "D" at bounding box center [331, 380] width 92 height 19
click at [337, 381] on input "D" at bounding box center [333, 384] width 6 height 6
radio input "true"
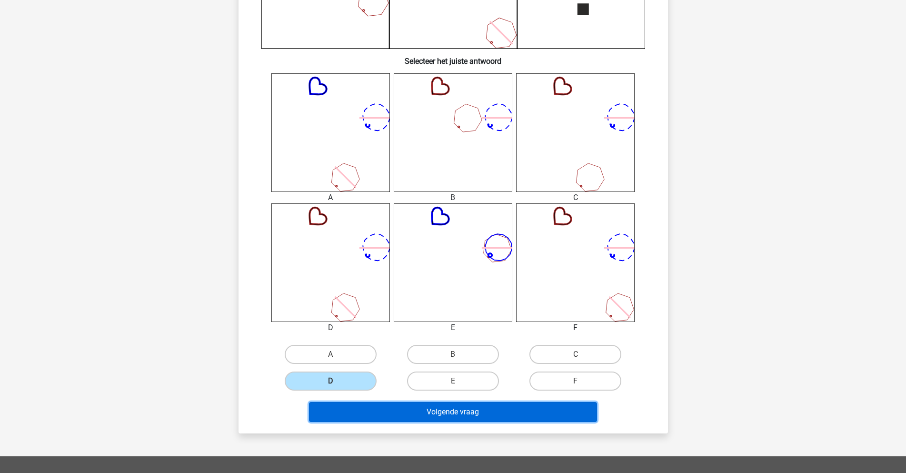
click at [430, 403] on button "Volgende vraag" at bounding box center [453, 412] width 288 height 20
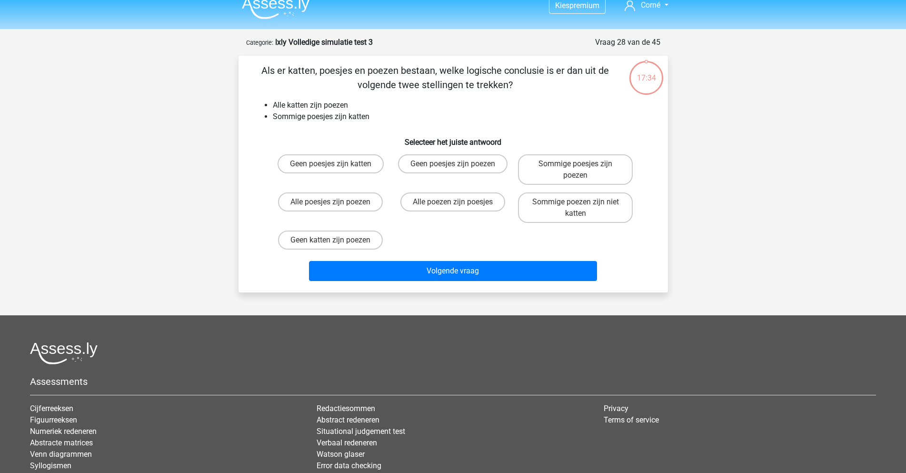
scroll to position [0, 0]
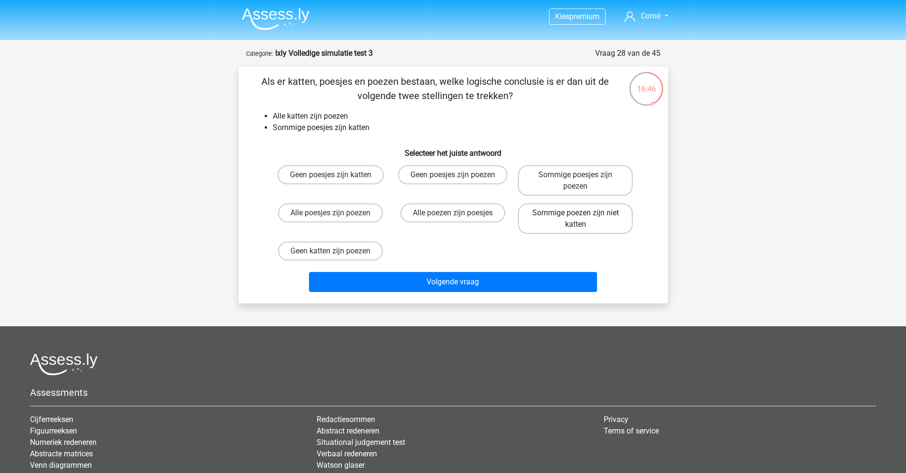
click at [566, 221] on label "Sommige poezen zijn niet katten" at bounding box center [575, 218] width 115 height 30
click at [576, 219] on input "Sommige poezen zijn niet katten" at bounding box center [579, 216] width 6 height 6
radio input "true"
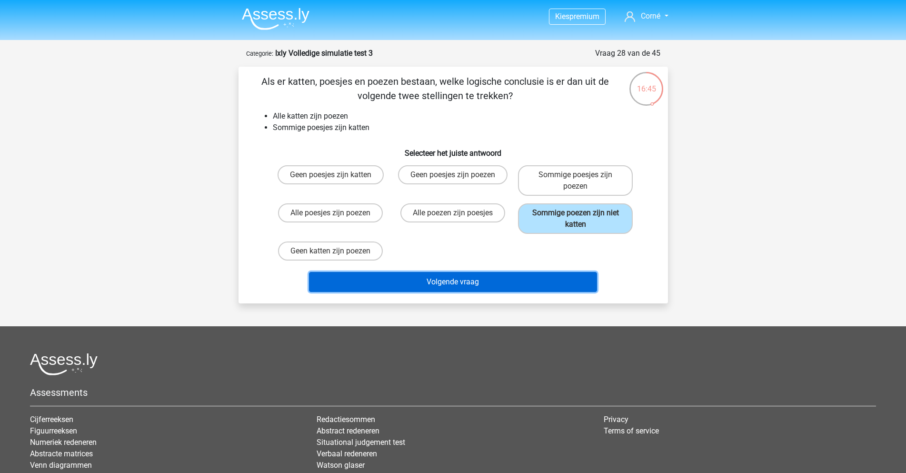
click at [471, 284] on button "Volgende vraag" at bounding box center [453, 282] width 288 height 20
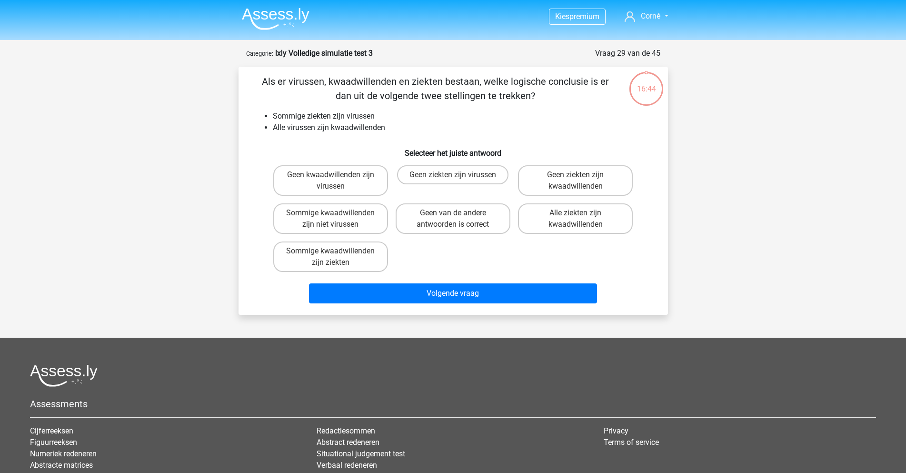
scroll to position [48, 0]
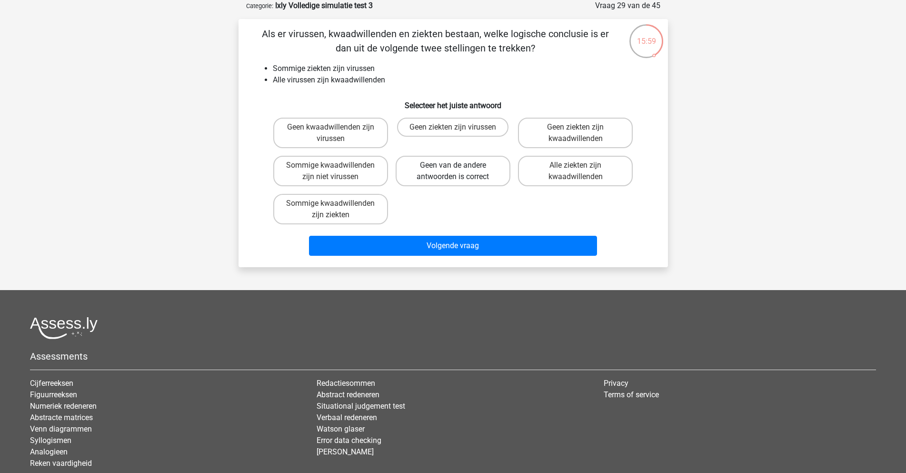
click at [443, 170] on label "Geen van de andere antwoorden is correct" at bounding box center [453, 171] width 115 height 30
click at [453, 170] on input "Geen van de andere antwoorden is correct" at bounding box center [456, 168] width 6 height 6
radio input "true"
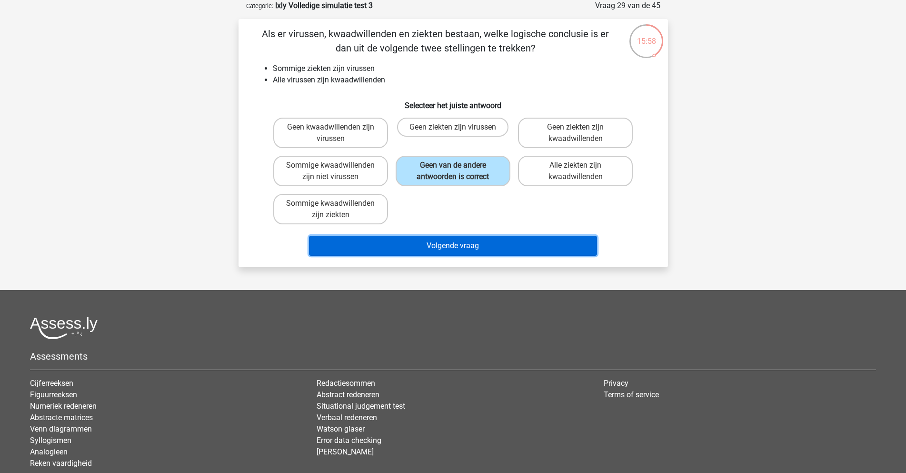
click at [451, 244] on button "Volgende vraag" at bounding box center [453, 246] width 288 height 20
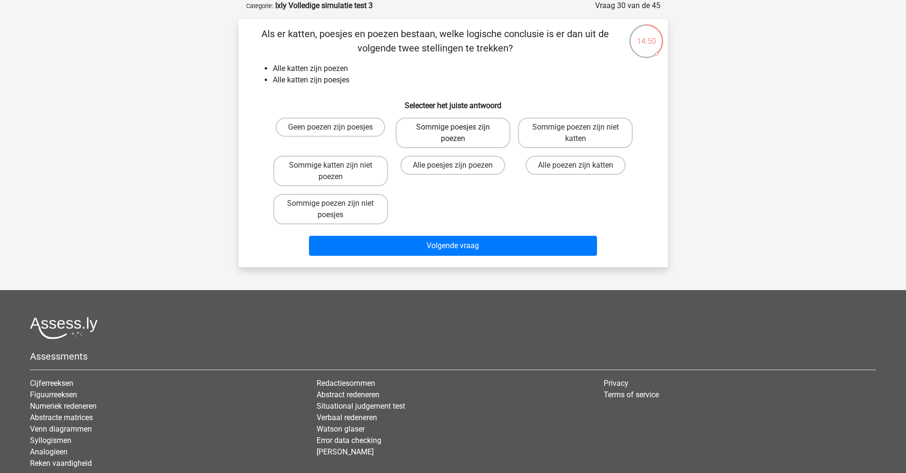
click at [480, 128] on label "Sommige poesjes zijn poezen" at bounding box center [453, 133] width 115 height 30
click at [459, 128] on input "Sommige poesjes zijn poezen" at bounding box center [456, 130] width 6 height 6
radio input "true"
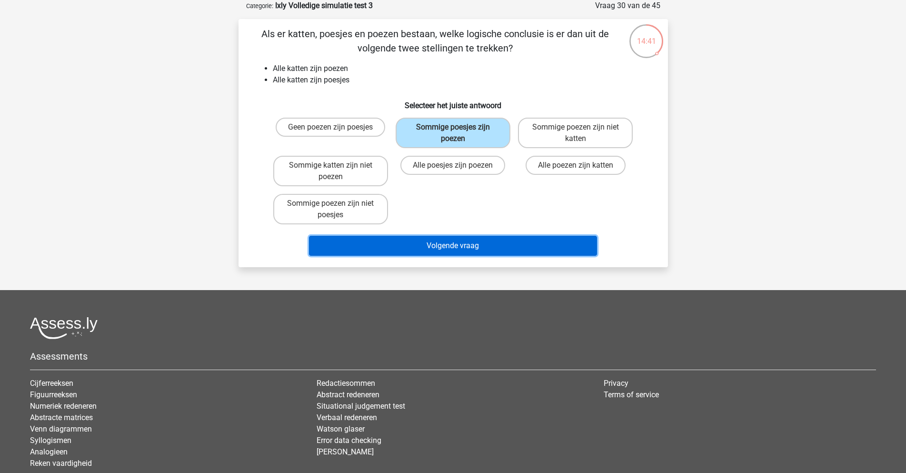
click at [463, 247] on button "Volgende vraag" at bounding box center [453, 246] width 288 height 20
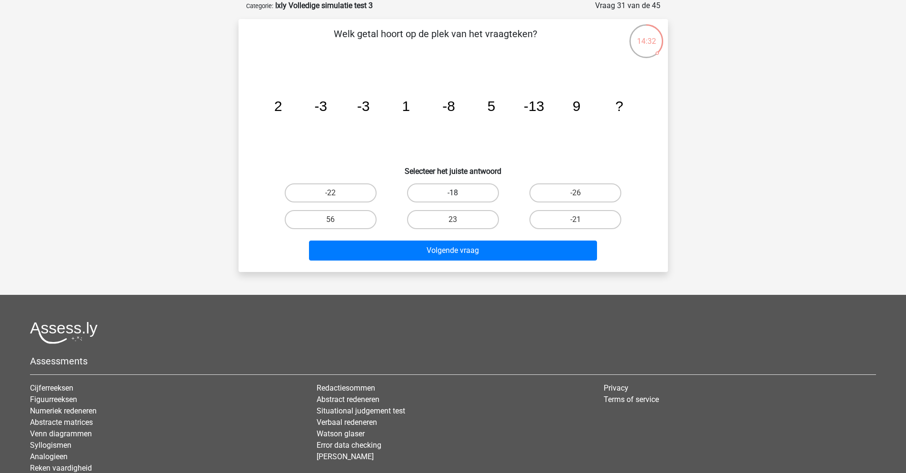
click at [470, 194] on label "-18" at bounding box center [453, 192] width 92 height 19
click at [459, 194] on input "-18" at bounding box center [456, 196] width 6 height 6
radio input "true"
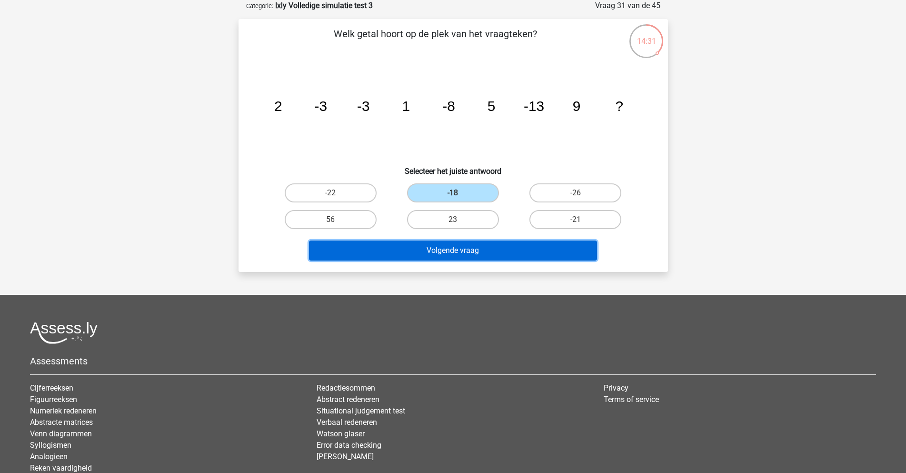
click at [476, 247] on button "Volgende vraag" at bounding box center [453, 250] width 288 height 20
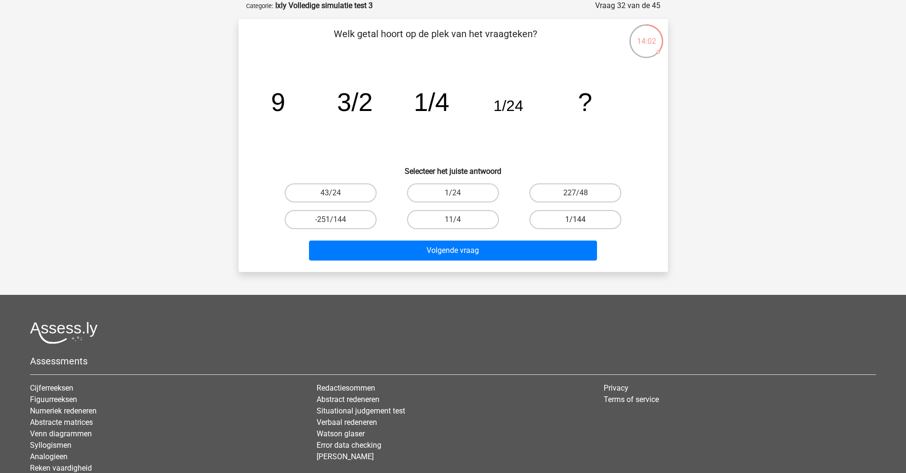
click at [566, 219] on label "1/144" at bounding box center [575, 219] width 92 height 19
click at [576, 219] on input "1/144" at bounding box center [579, 222] width 6 height 6
radio input "true"
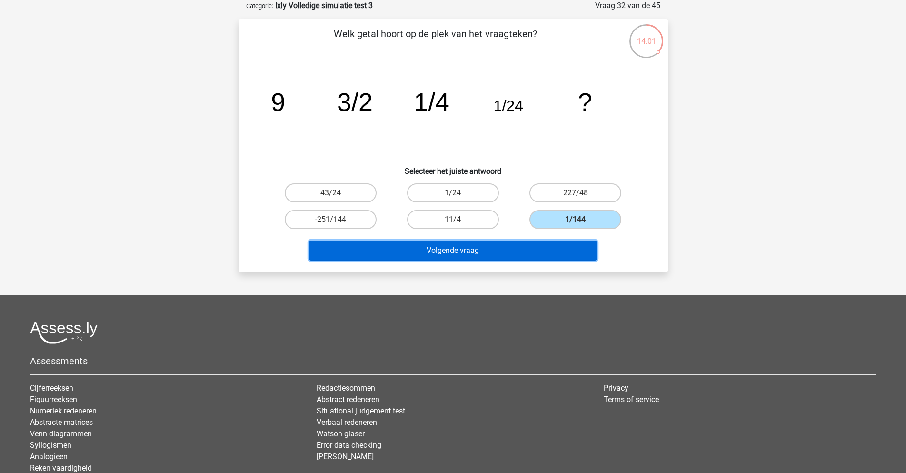
click at [527, 246] on button "Volgende vraag" at bounding box center [453, 250] width 288 height 20
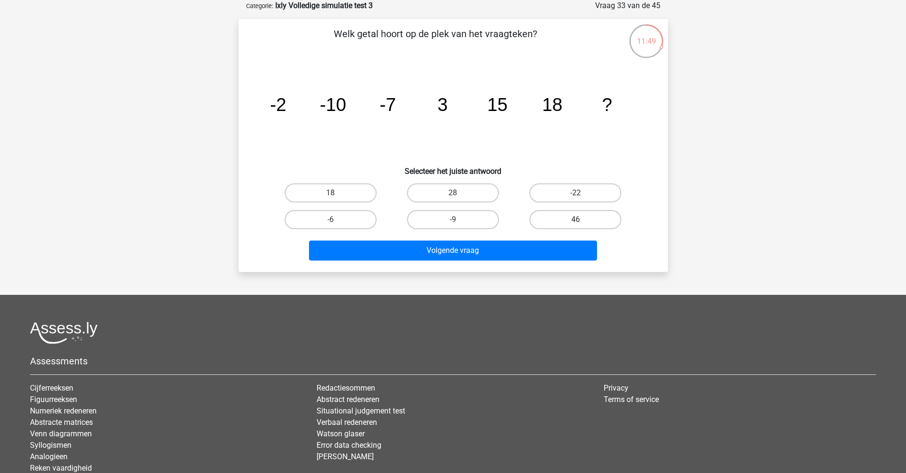
click at [557, 218] on label "46" at bounding box center [575, 219] width 92 height 19
click at [576, 219] on input "46" at bounding box center [579, 222] width 6 height 6
radio input "true"
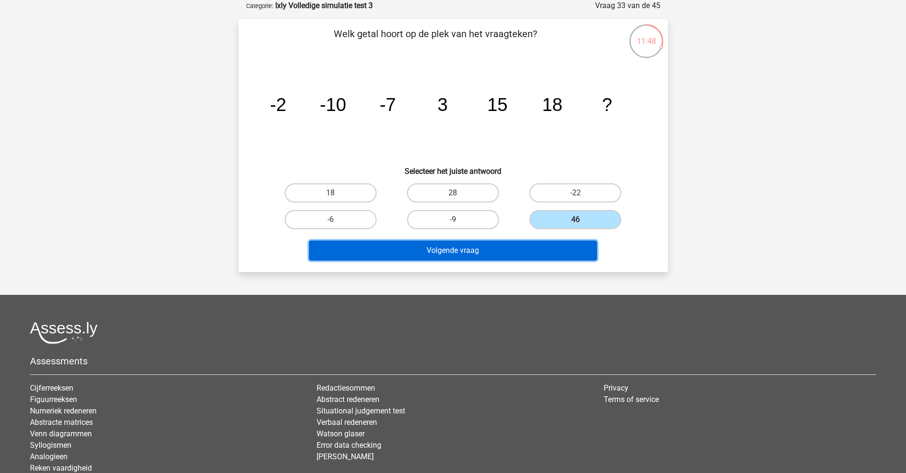
click at [519, 250] on button "Volgende vraag" at bounding box center [453, 250] width 288 height 20
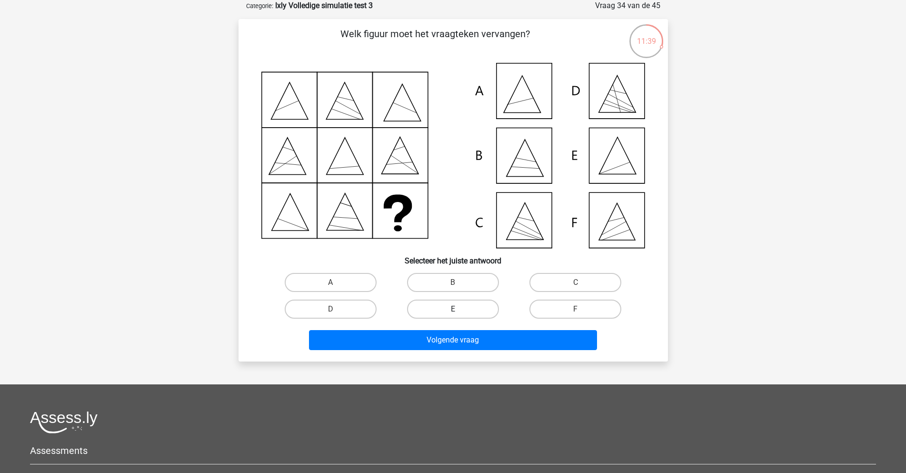
click at [463, 306] on label "E" at bounding box center [453, 308] width 92 height 19
click at [459, 309] on input "E" at bounding box center [456, 312] width 6 height 6
radio input "true"
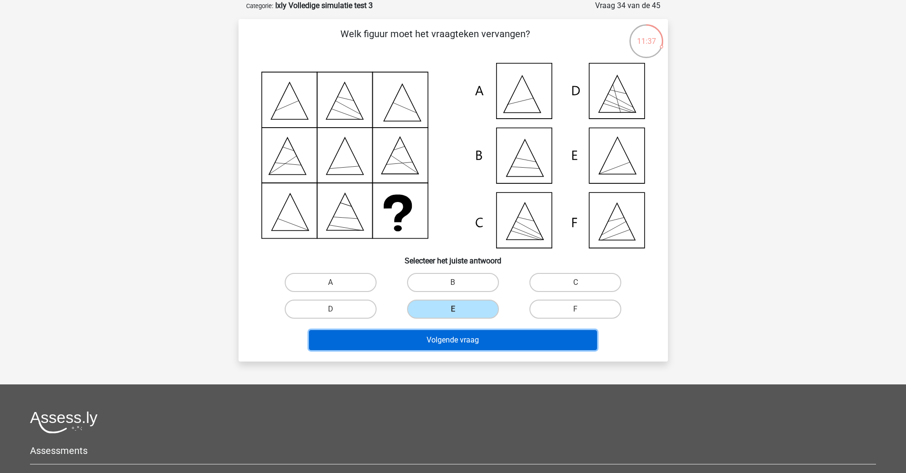
click at [473, 337] on button "Volgende vraag" at bounding box center [453, 340] width 288 height 20
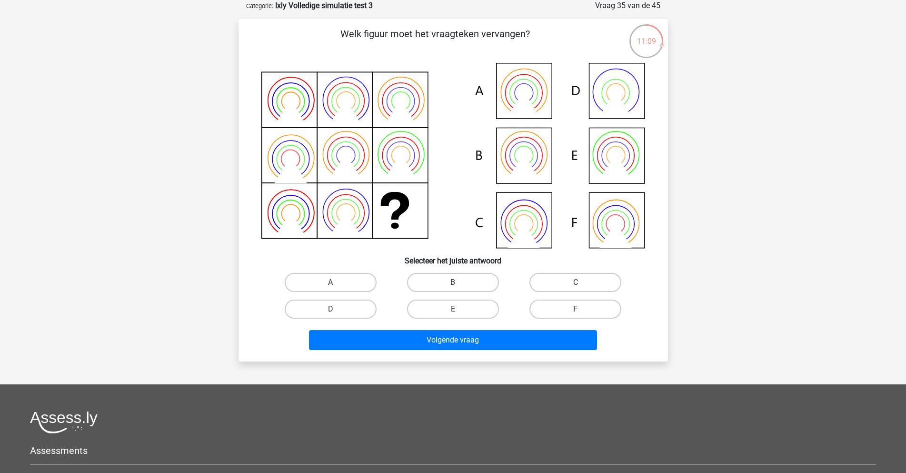
click at [474, 288] on label "B" at bounding box center [453, 282] width 92 height 19
click at [459, 288] on input "B" at bounding box center [456, 285] width 6 height 6
radio input "true"
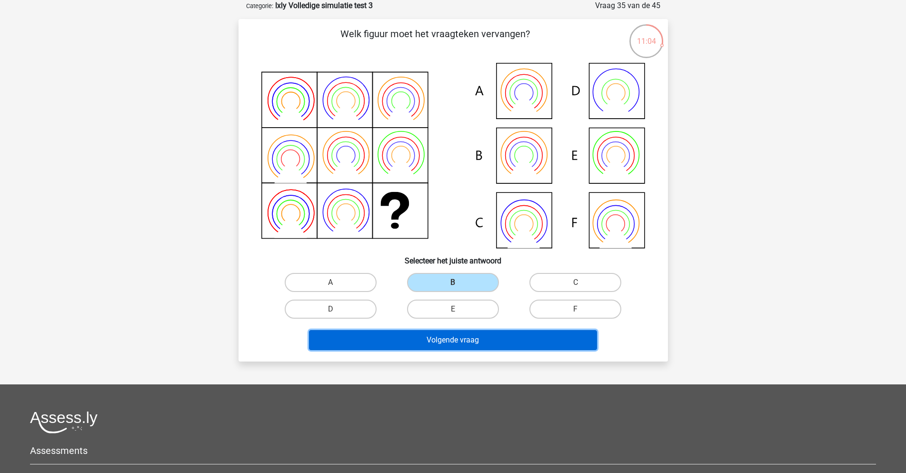
click at [469, 336] on button "Volgende vraag" at bounding box center [453, 340] width 288 height 20
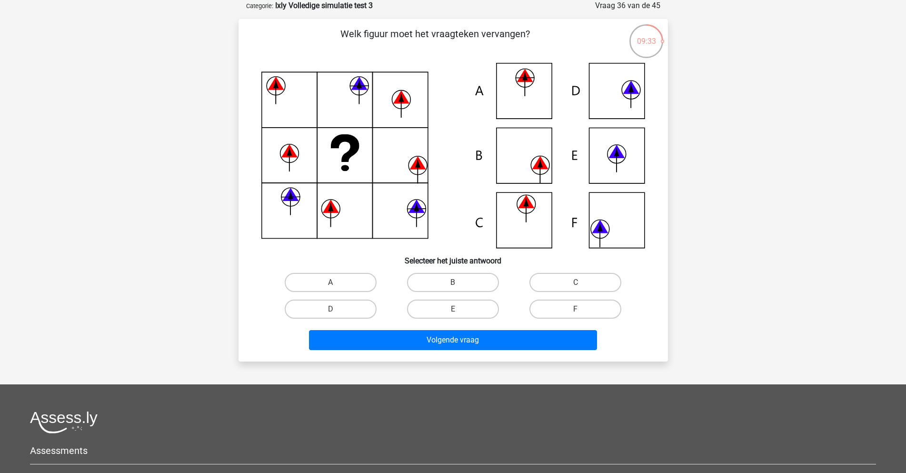
click at [515, 159] on icon at bounding box center [453, 155] width 384 height 185
click at [468, 286] on label "B" at bounding box center [453, 282] width 92 height 19
click at [459, 286] on input "B" at bounding box center [456, 285] width 6 height 6
radio input "true"
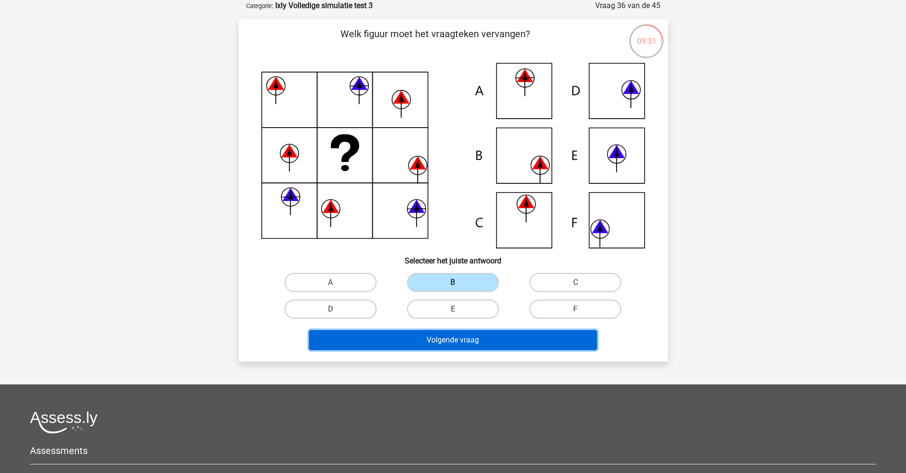
click at [459, 337] on button "Volgende vraag" at bounding box center [453, 340] width 288 height 20
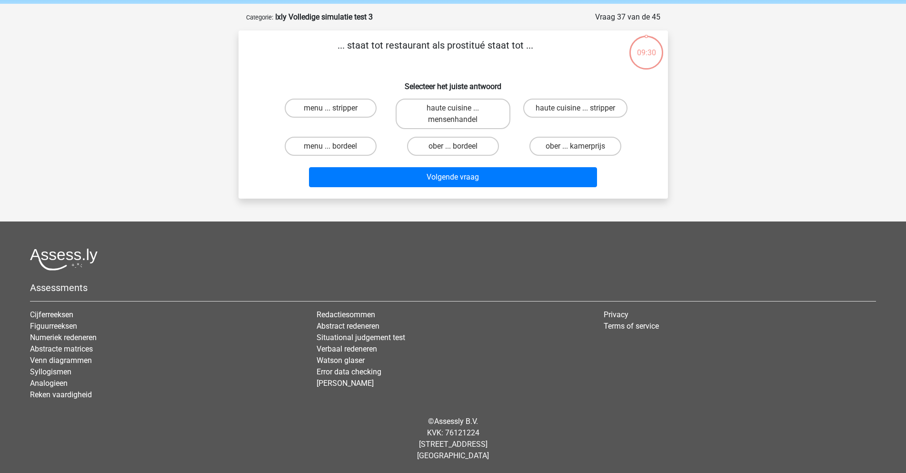
scroll to position [36, 0]
click at [452, 146] on label "ober ... bordeel" at bounding box center [453, 146] width 92 height 19
click at [453, 146] on input "ober ... bordeel" at bounding box center [456, 149] width 6 height 6
radio input "true"
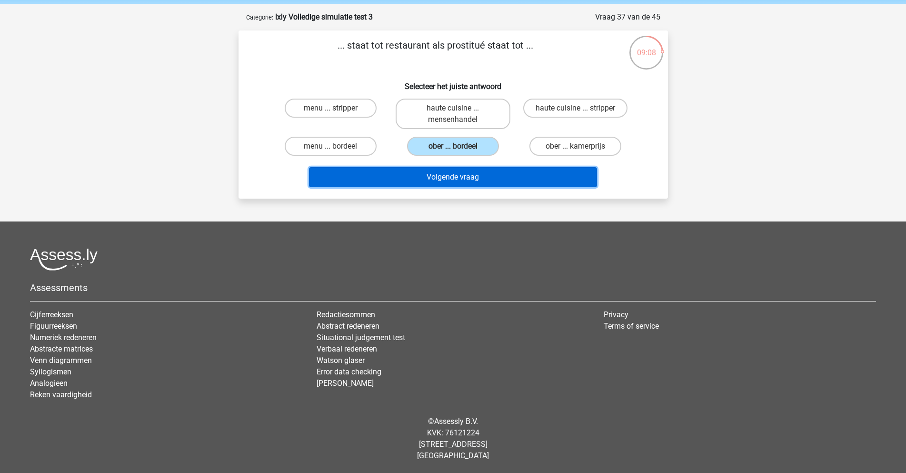
click at [468, 178] on button "Volgende vraag" at bounding box center [453, 177] width 288 height 20
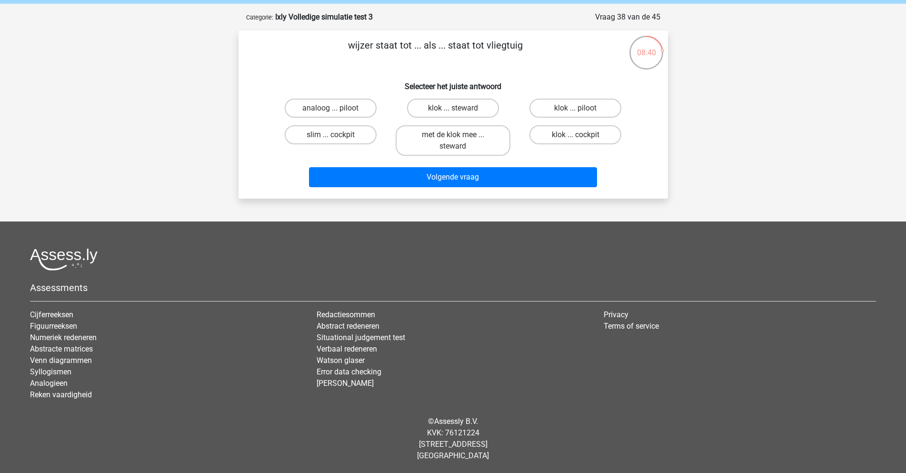
click at [579, 135] on input "klok ... cockpit" at bounding box center [579, 138] width 6 height 6
radio input "true"
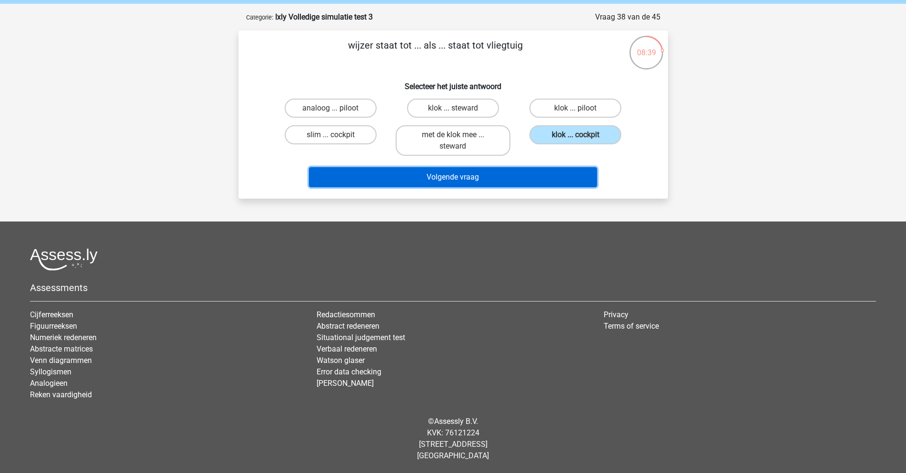
click at [518, 174] on button "Volgende vraag" at bounding box center [453, 177] width 288 height 20
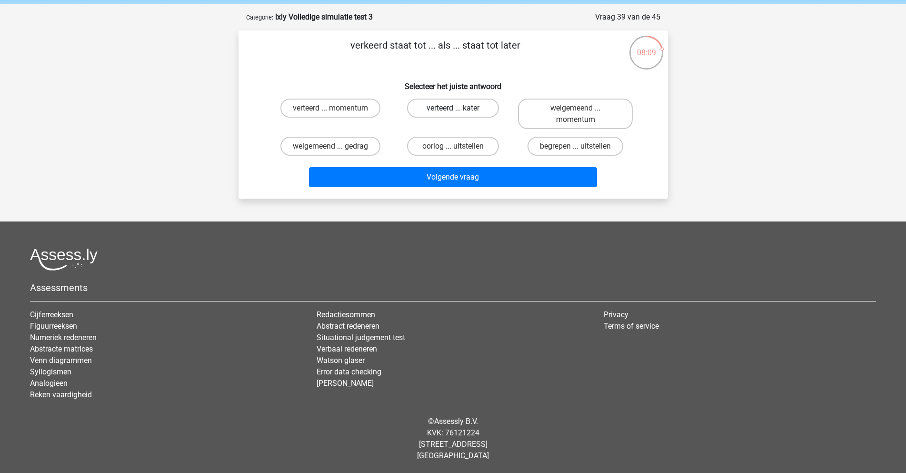
click at [452, 106] on label "verteerd ... kater" at bounding box center [453, 108] width 92 height 19
click at [453, 108] on input "verteerd ... kater" at bounding box center [456, 111] width 6 height 6
radio input "true"
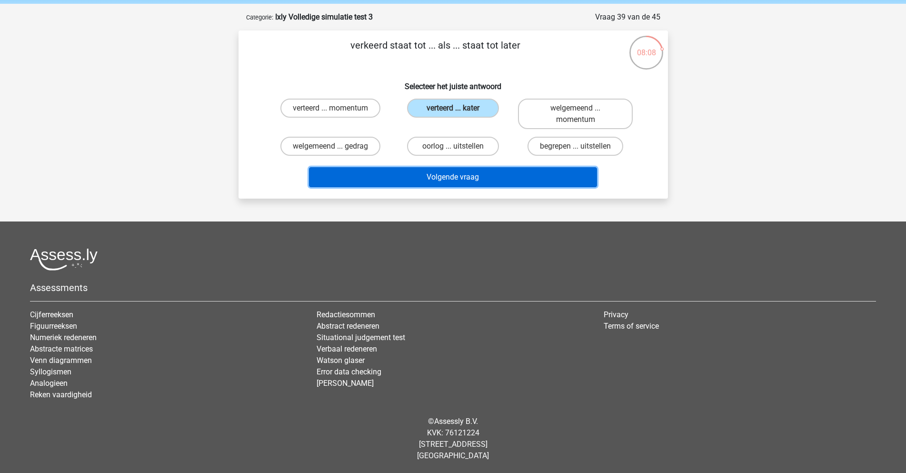
click at [459, 174] on button "Volgende vraag" at bounding box center [453, 177] width 288 height 20
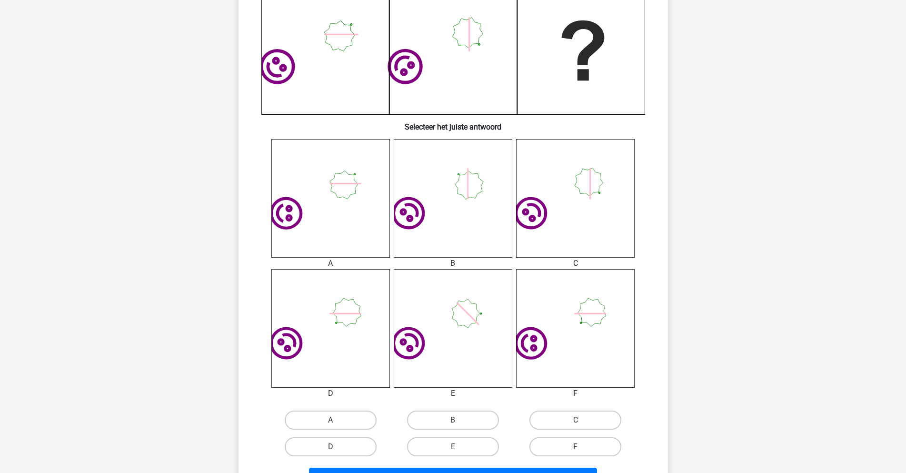
scroll to position [286, 0]
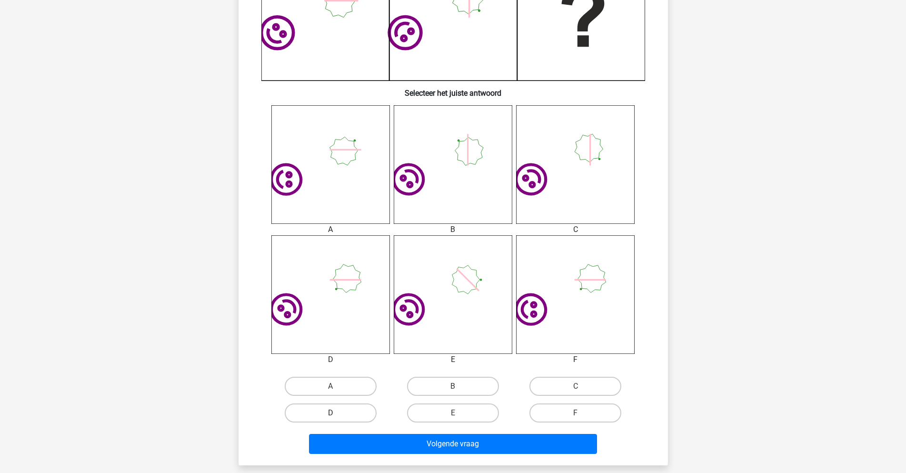
click at [353, 413] on label "D" at bounding box center [331, 412] width 92 height 19
click at [337, 413] on input "D" at bounding box center [333, 416] width 6 height 6
radio input "true"
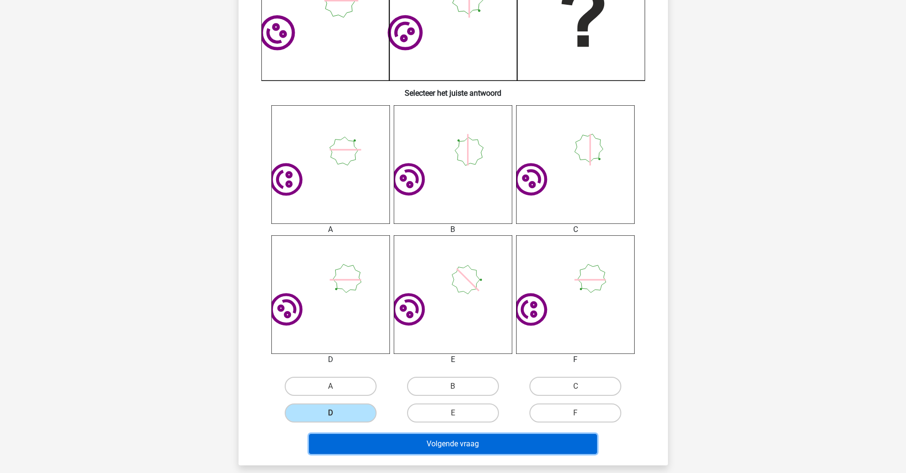
click at [447, 442] on button "Volgende vraag" at bounding box center [453, 444] width 288 height 20
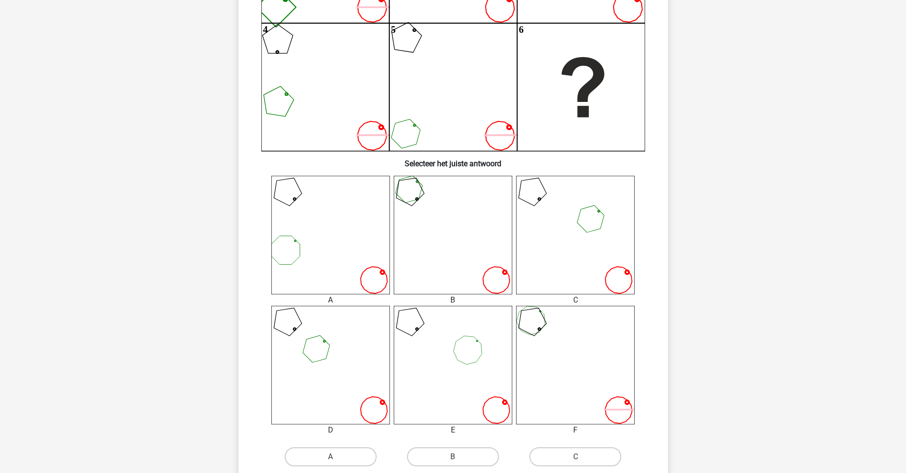
scroll to position [238, 0]
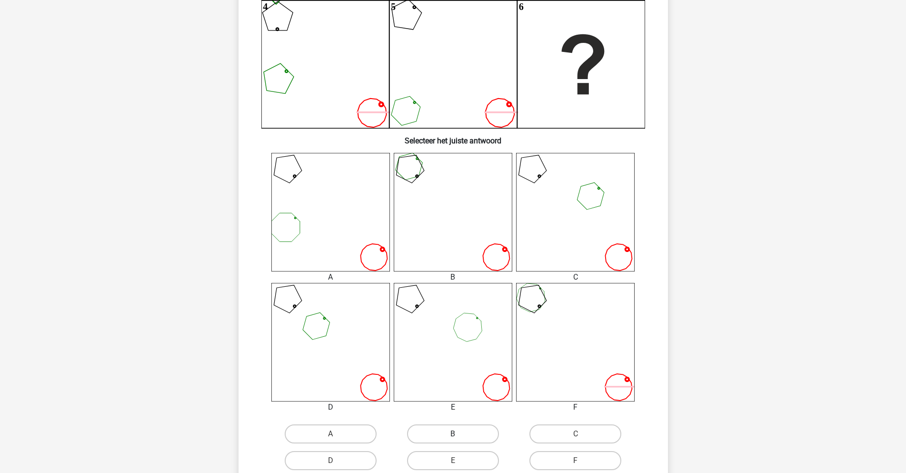
click at [449, 428] on label "B" at bounding box center [453, 433] width 92 height 19
click at [453, 434] on input "B" at bounding box center [456, 437] width 6 height 6
radio input "true"
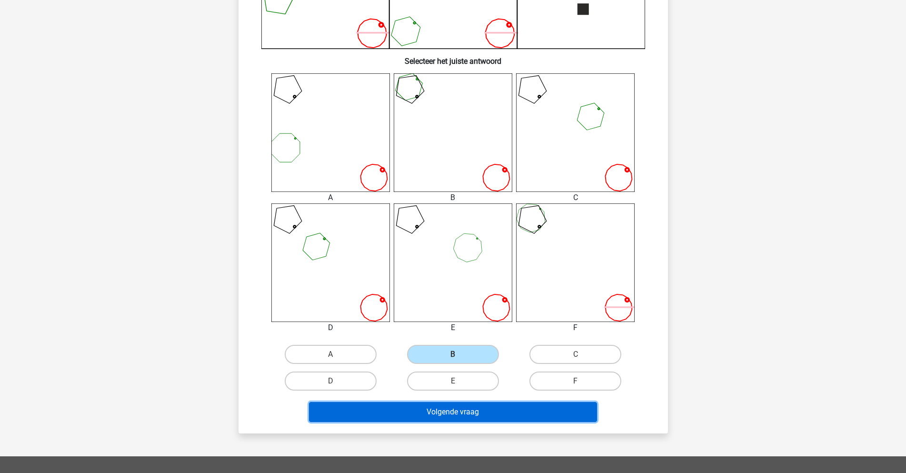
click at [493, 414] on button "Volgende vraag" at bounding box center [453, 412] width 288 height 20
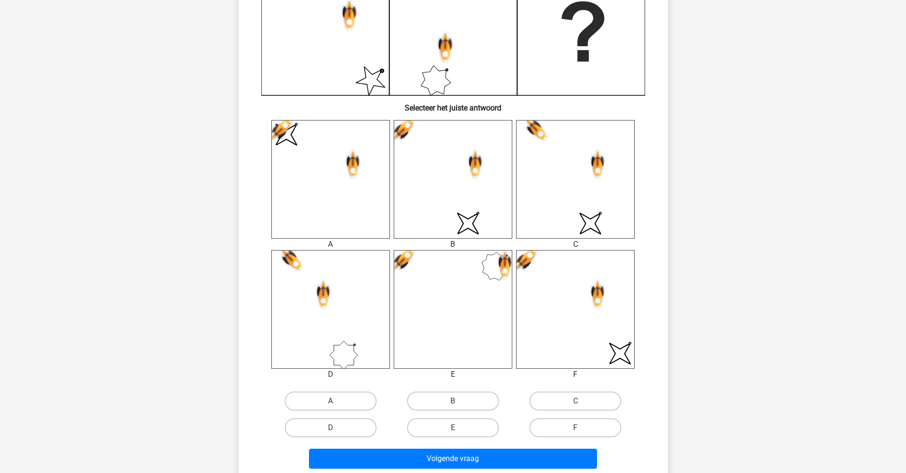
scroll to position [318, 0]
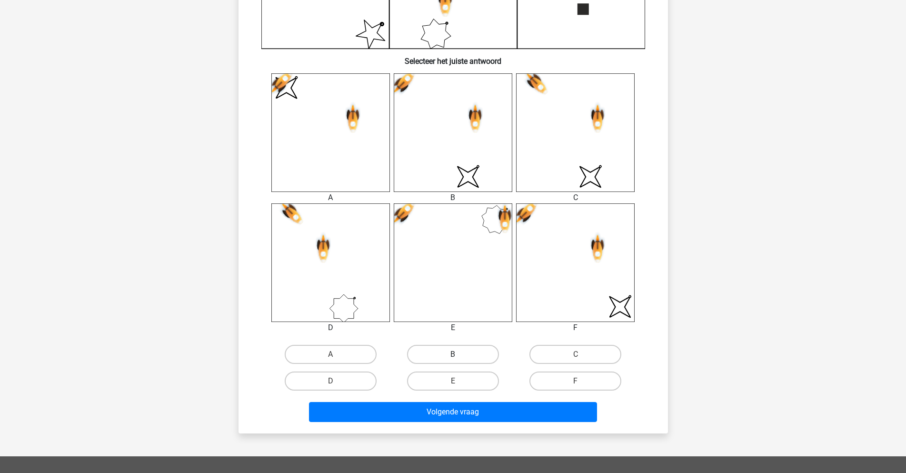
click at [461, 348] on label "B" at bounding box center [453, 354] width 92 height 19
click at [459, 354] on input "B" at bounding box center [456, 357] width 6 height 6
radio input "true"
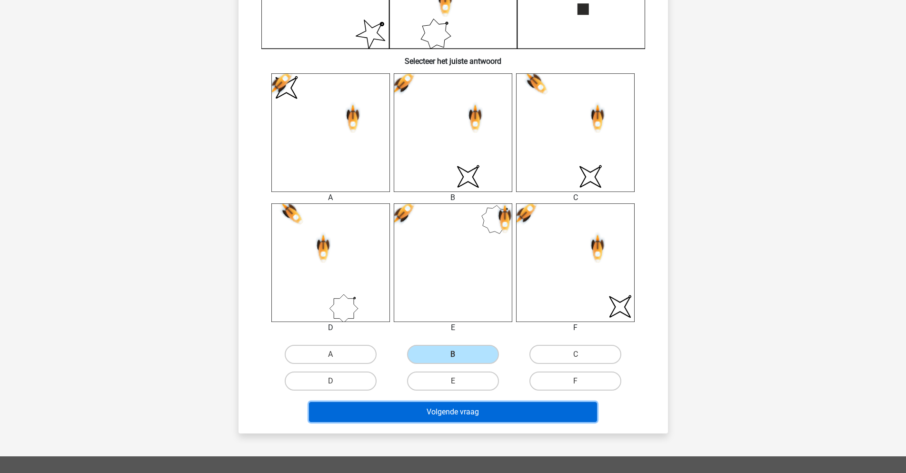
click at [483, 413] on button "Volgende vraag" at bounding box center [453, 412] width 288 height 20
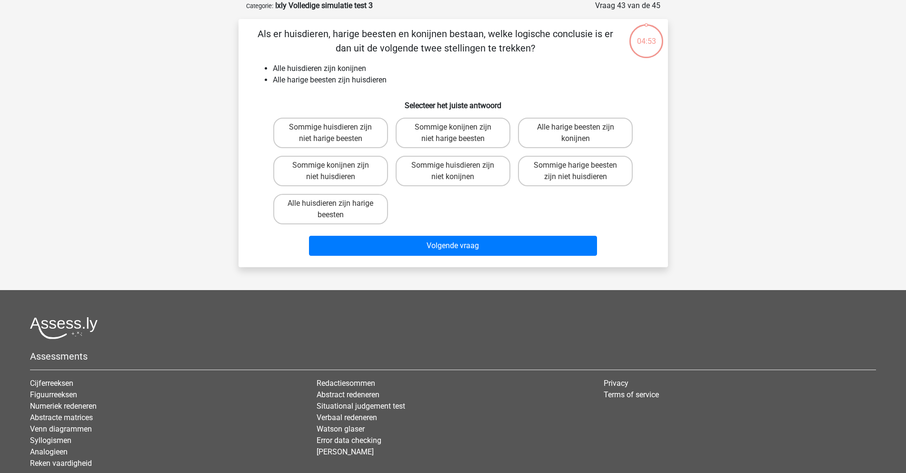
scroll to position [0, 0]
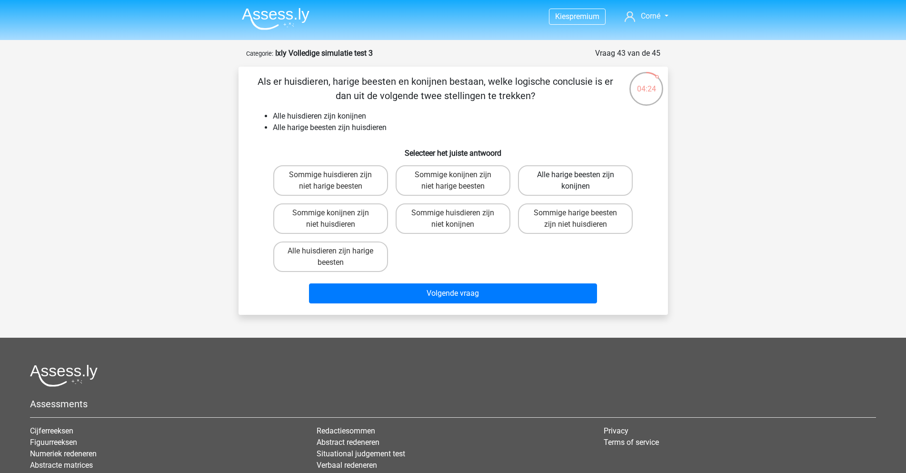
click at [581, 171] on label "Alle harige beesten zijn konijnen" at bounding box center [575, 180] width 115 height 30
click at [581, 175] on input "Alle harige beesten zijn konijnen" at bounding box center [579, 178] width 6 height 6
radio input "true"
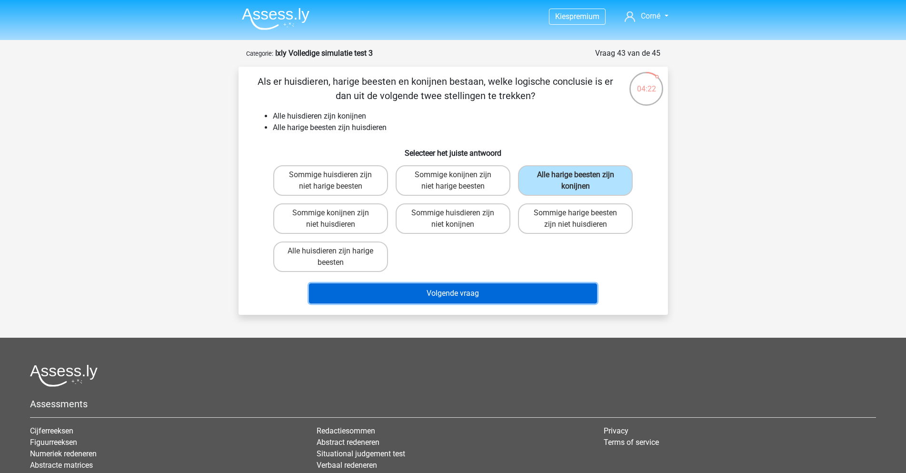
click at [507, 296] on button "Volgende vraag" at bounding box center [453, 293] width 288 height 20
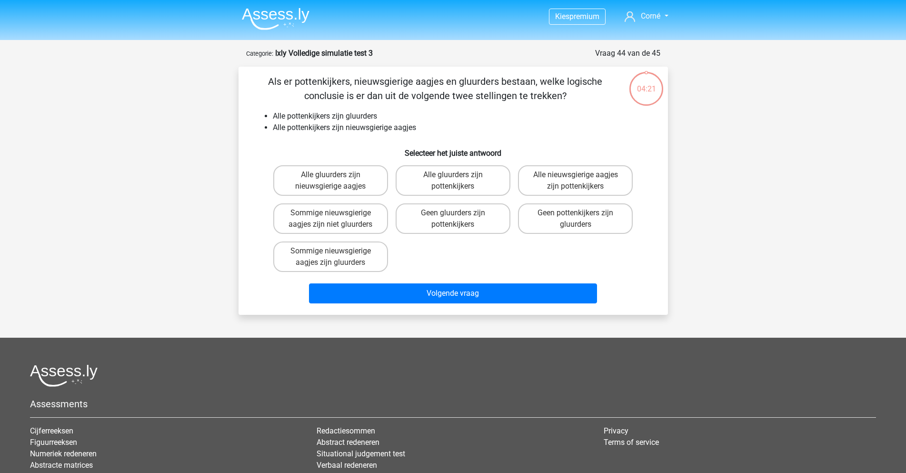
scroll to position [48, 0]
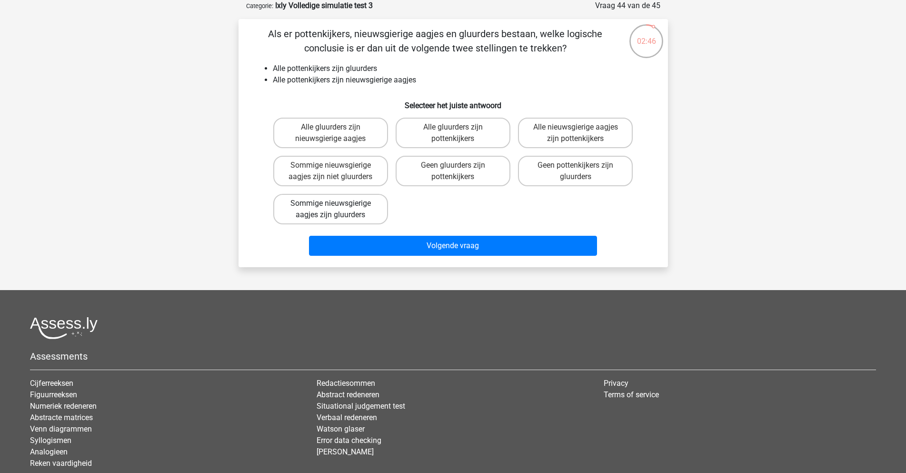
click at [348, 207] on label "Sommige nieuwsgierige aagjes zijn gluurders" at bounding box center [330, 209] width 115 height 30
click at [337, 207] on input "Sommige nieuwsgierige aagjes zijn gluurders" at bounding box center [333, 206] width 6 height 6
radio input "true"
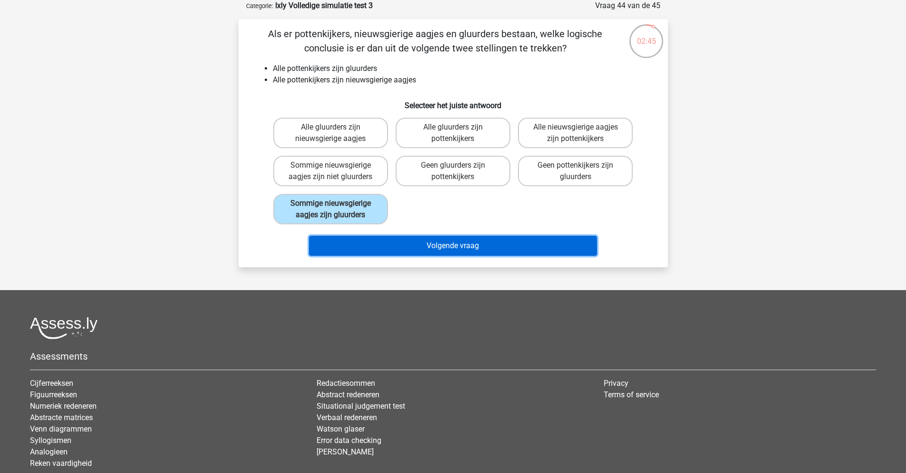
click at [433, 244] on button "Volgende vraag" at bounding box center [453, 246] width 288 height 20
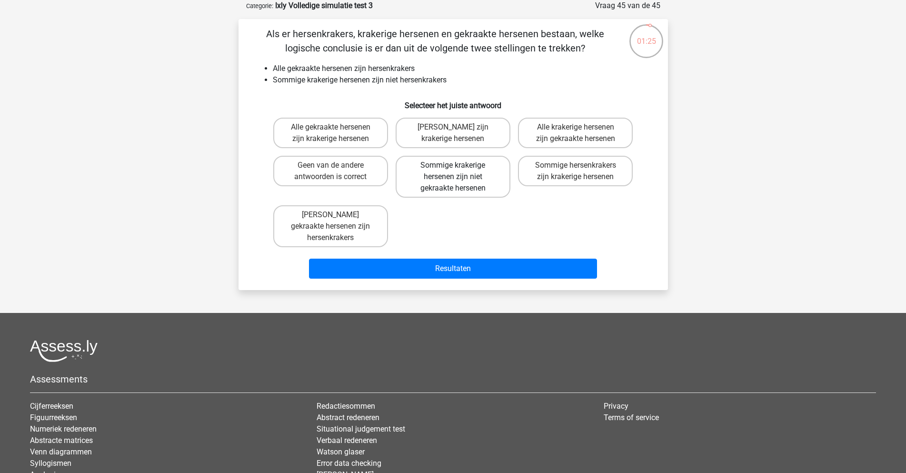
click at [478, 182] on label "Sommige krakerige hersenen zijn niet gekraakte hersenen" at bounding box center [453, 177] width 115 height 42
click at [459, 171] on input "Sommige krakerige hersenen zijn niet gekraakte hersenen" at bounding box center [456, 168] width 6 height 6
radio input "true"
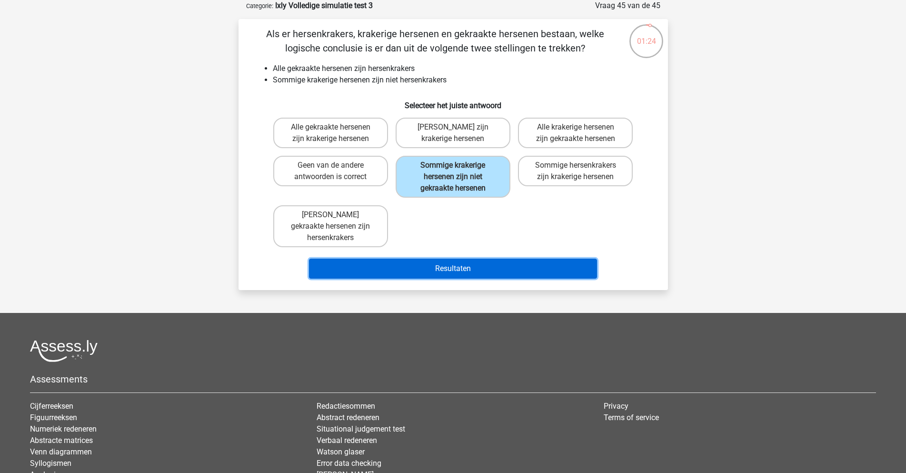
click at [474, 261] on button "Resultaten" at bounding box center [453, 269] width 288 height 20
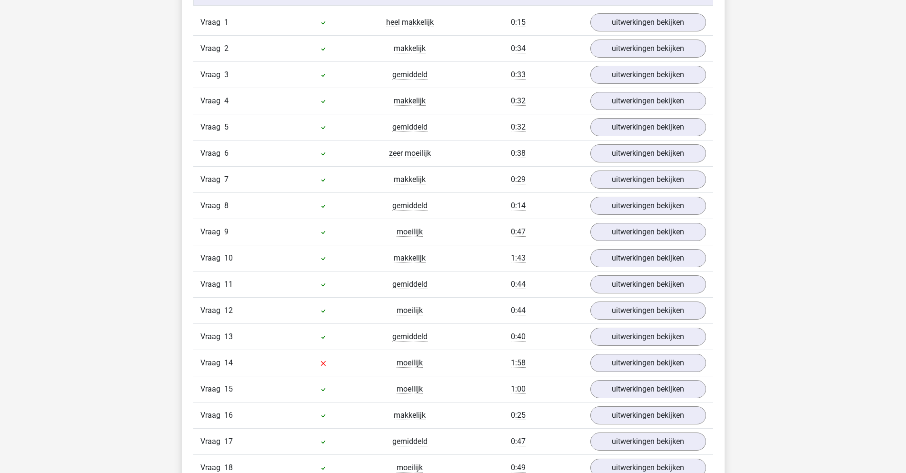
scroll to position [1190, 0]
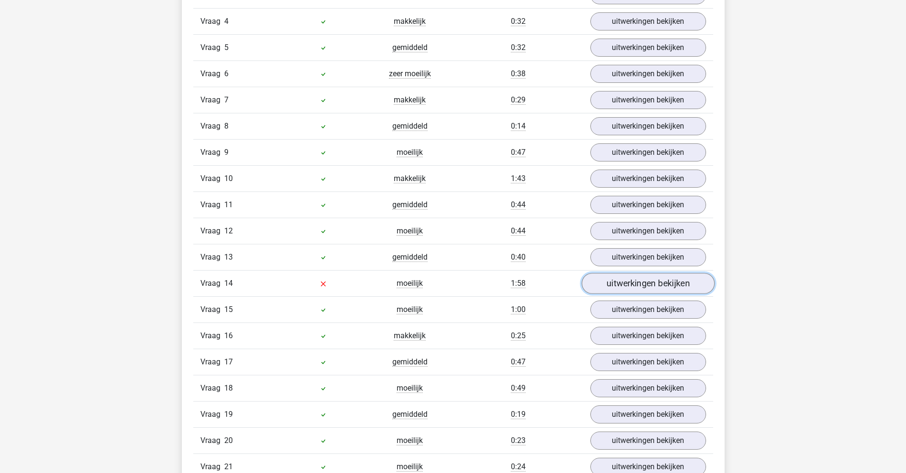
click at [650, 283] on link "uitwerkingen bekijken" at bounding box center [647, 283] width 133 height 21
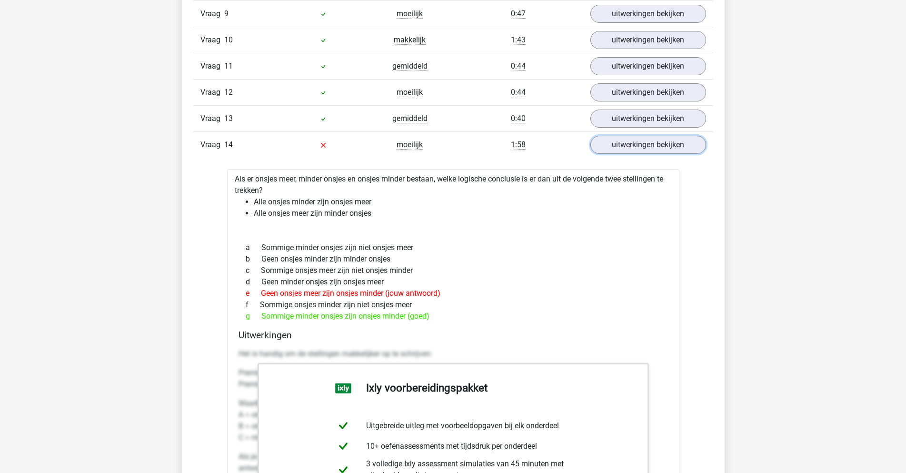
scroll to position [1270, 0]
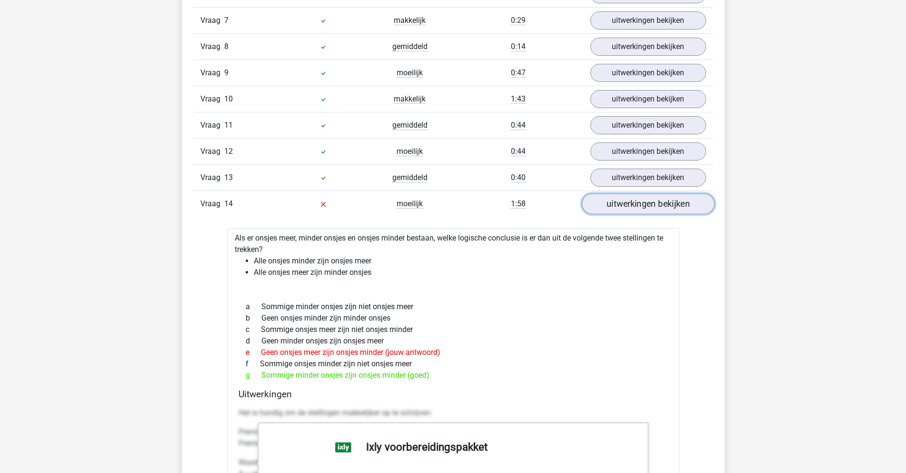
click at [657, 201] on link "uitwerkingen bekijken" at bounding box center [647, 203] width 133 height 21
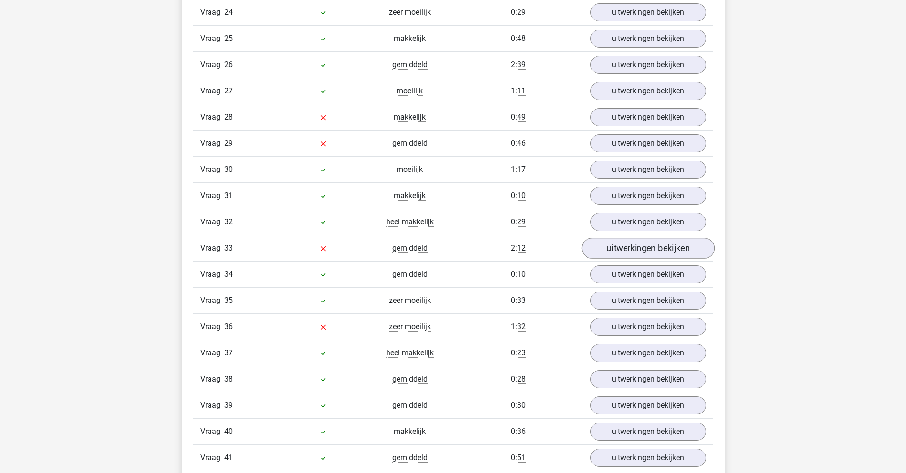
scroll to position [1746, 0]
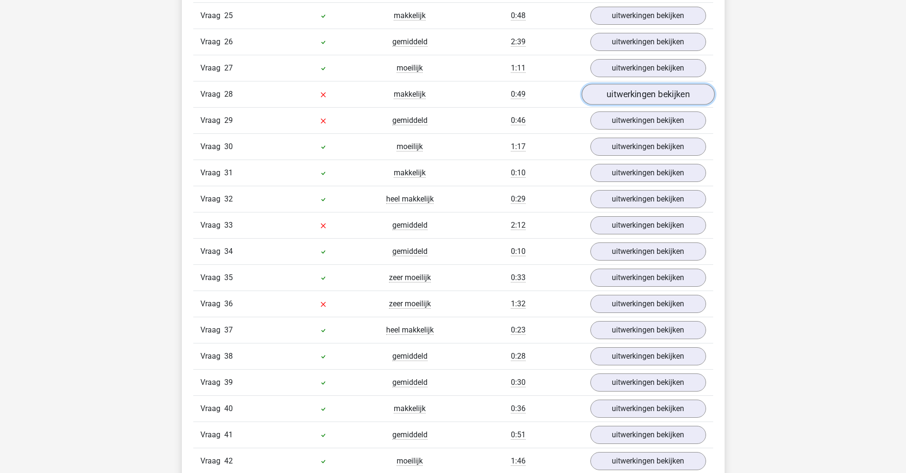
click at [638, 96] on link "uitwerkingen bekijken" at bounding box center [647, 94] width 133 height 21
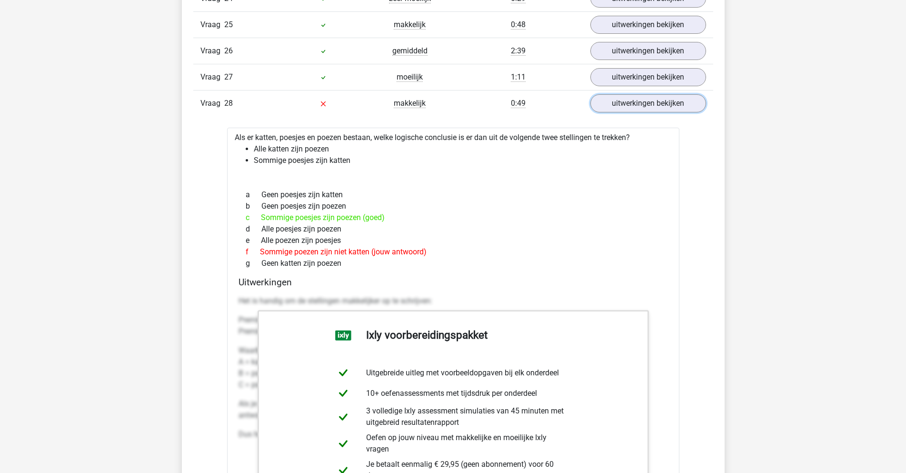
scroll to position [1666, 0]
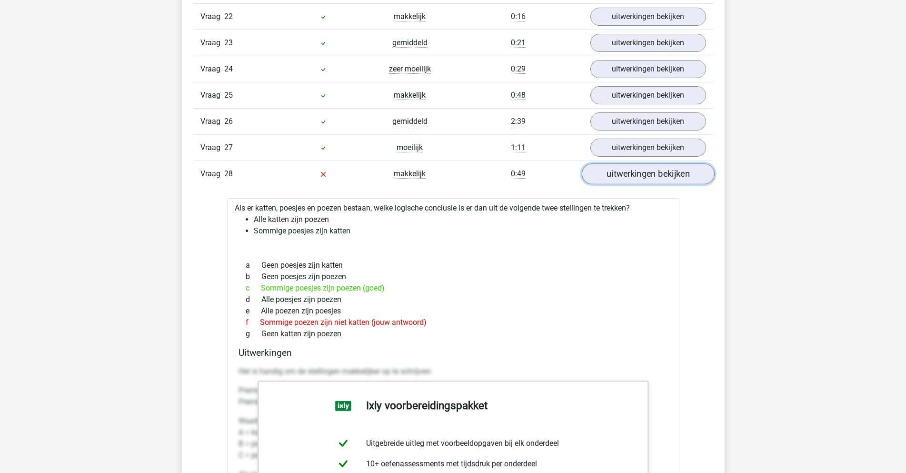
click at [644, 172] on link "uitwerkingen bekijken" at bounding box center [647, 173] width 133 height 21
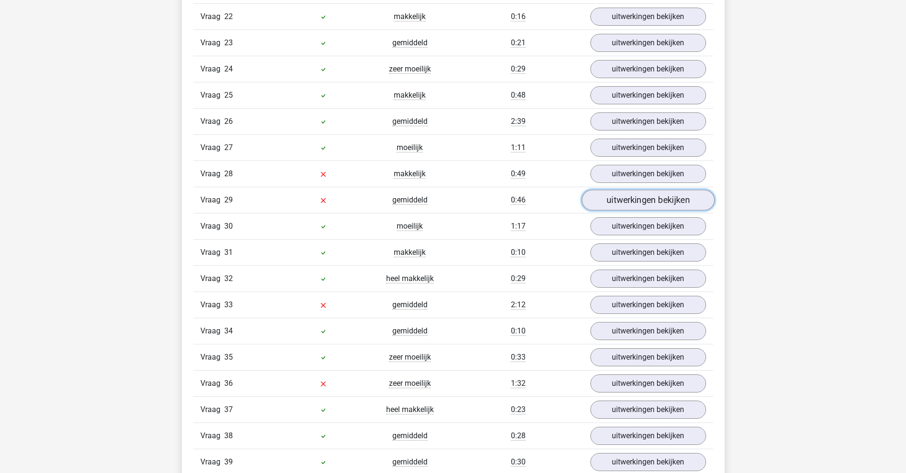
click at [635, 197] on link "uitwerkingen bekijken" at bounding box center [647, 199] width 133 height 21
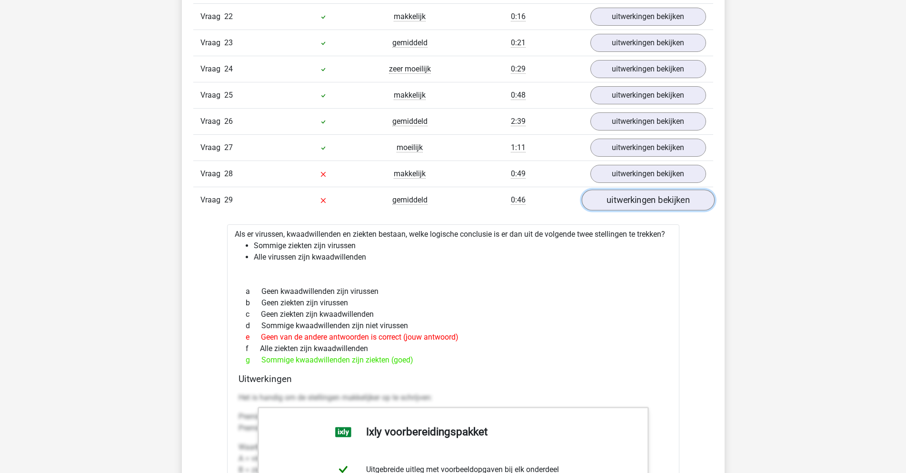
click at [630, 203] on link "uitwerkingen bekijken" at bounding box center [647, 199] width 133 height 21
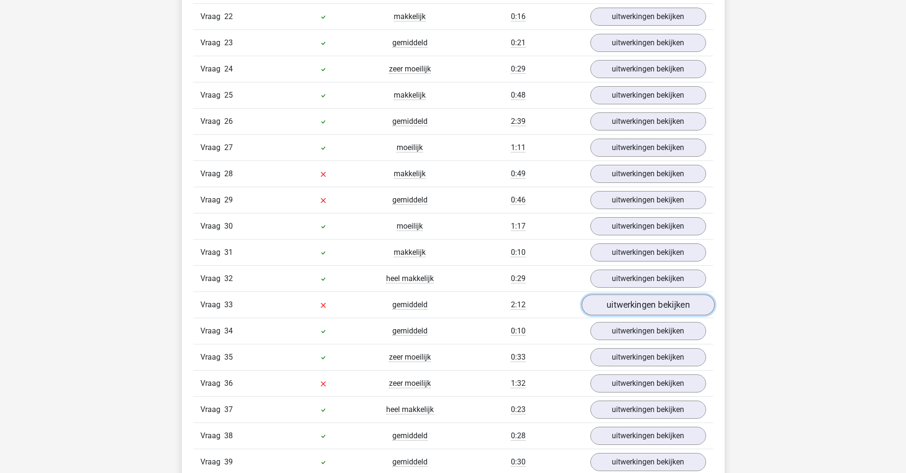
click at [609, 305] on link "uitwerkingen bekijken" at bounding box center [647, 304] width 133 height 21
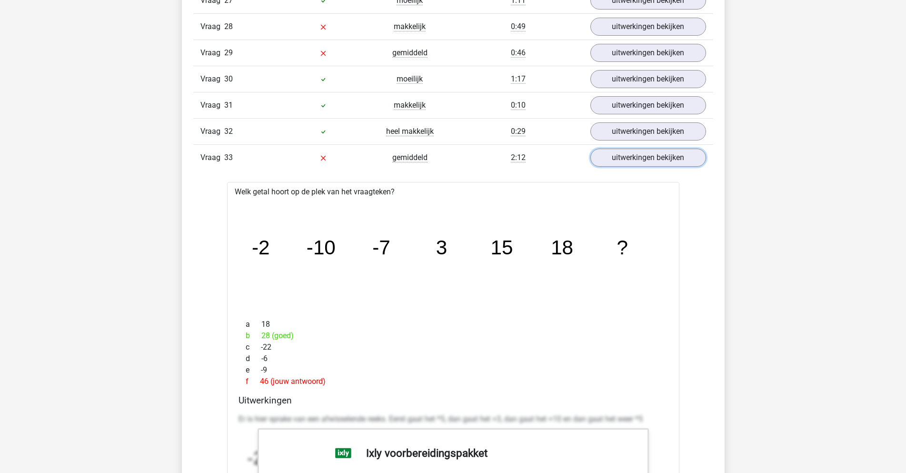
scroll to position [1825, 0]
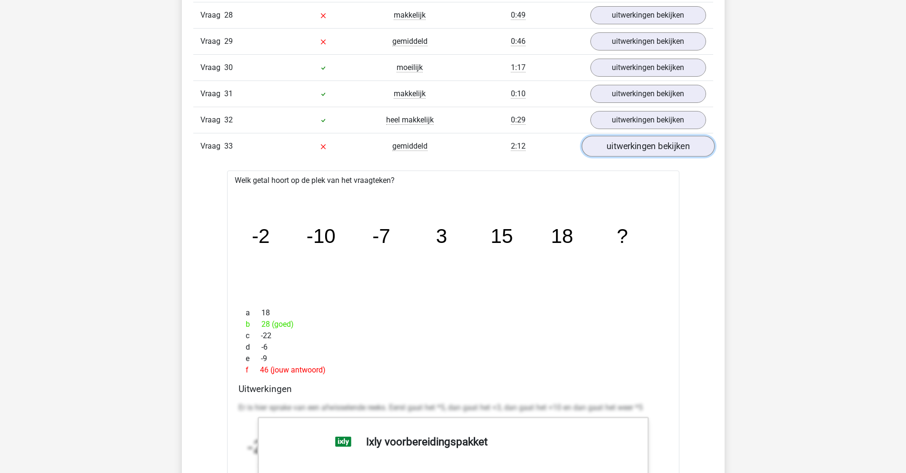
click at [683, 146] on link "uitwerkingen bekijken" at bounding box center [647, 146] width 133 height 21
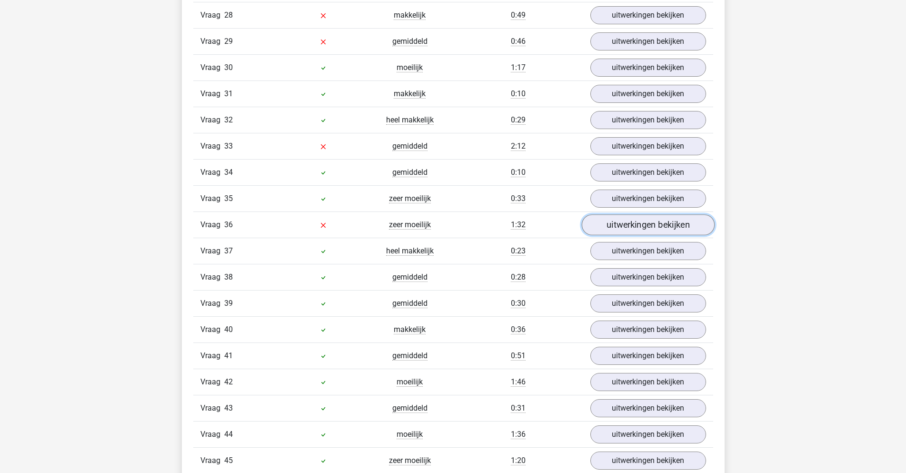
click at [656, 225] on link "uitwerkingen bekijken" at bounding box center [647, 224] width 133 height 21
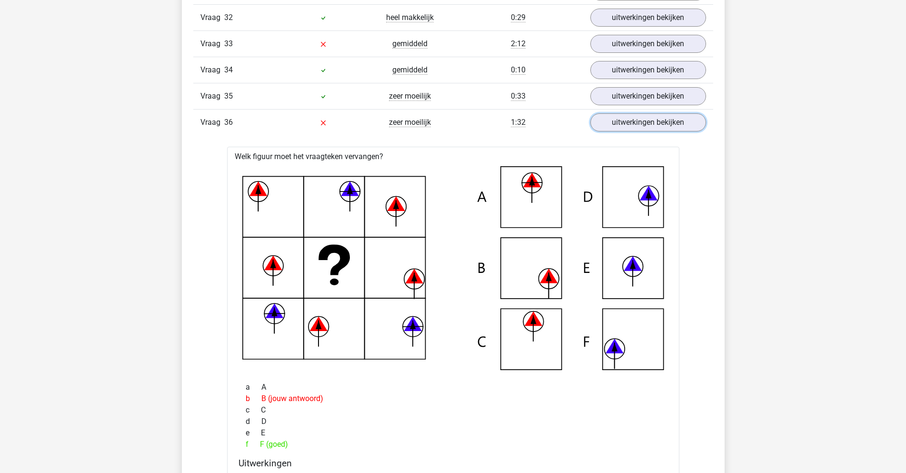
scroll to position [1904, 0]
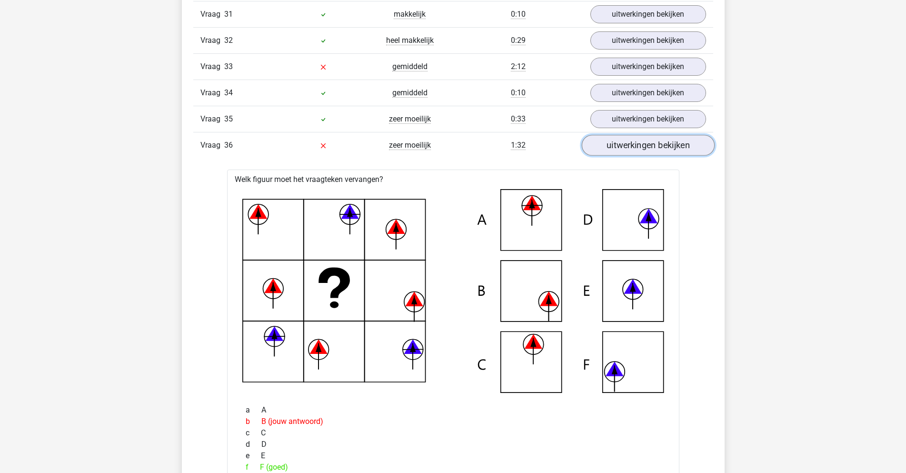
click at [640, 141] on link "uitwerkingen bekijken" at bounding box center [647, 145] width 133 height 21
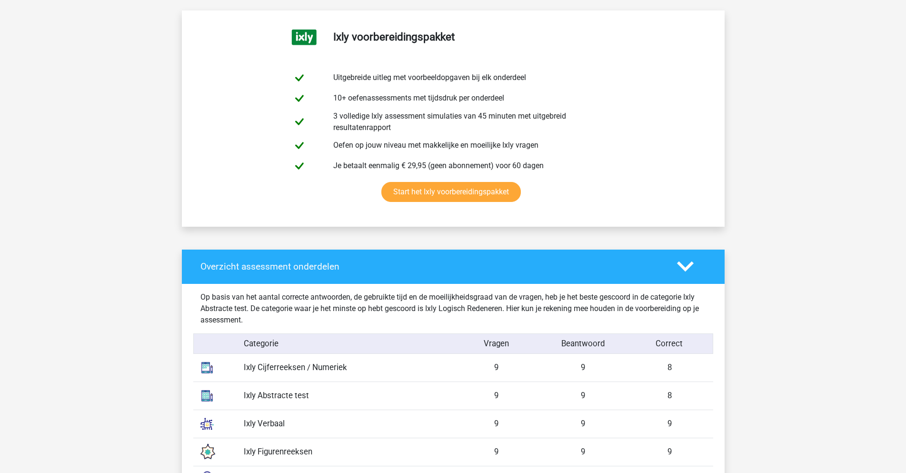
scroll to position [476, 0]
